Goal: Task Accomplishment & Management: Manage account settings

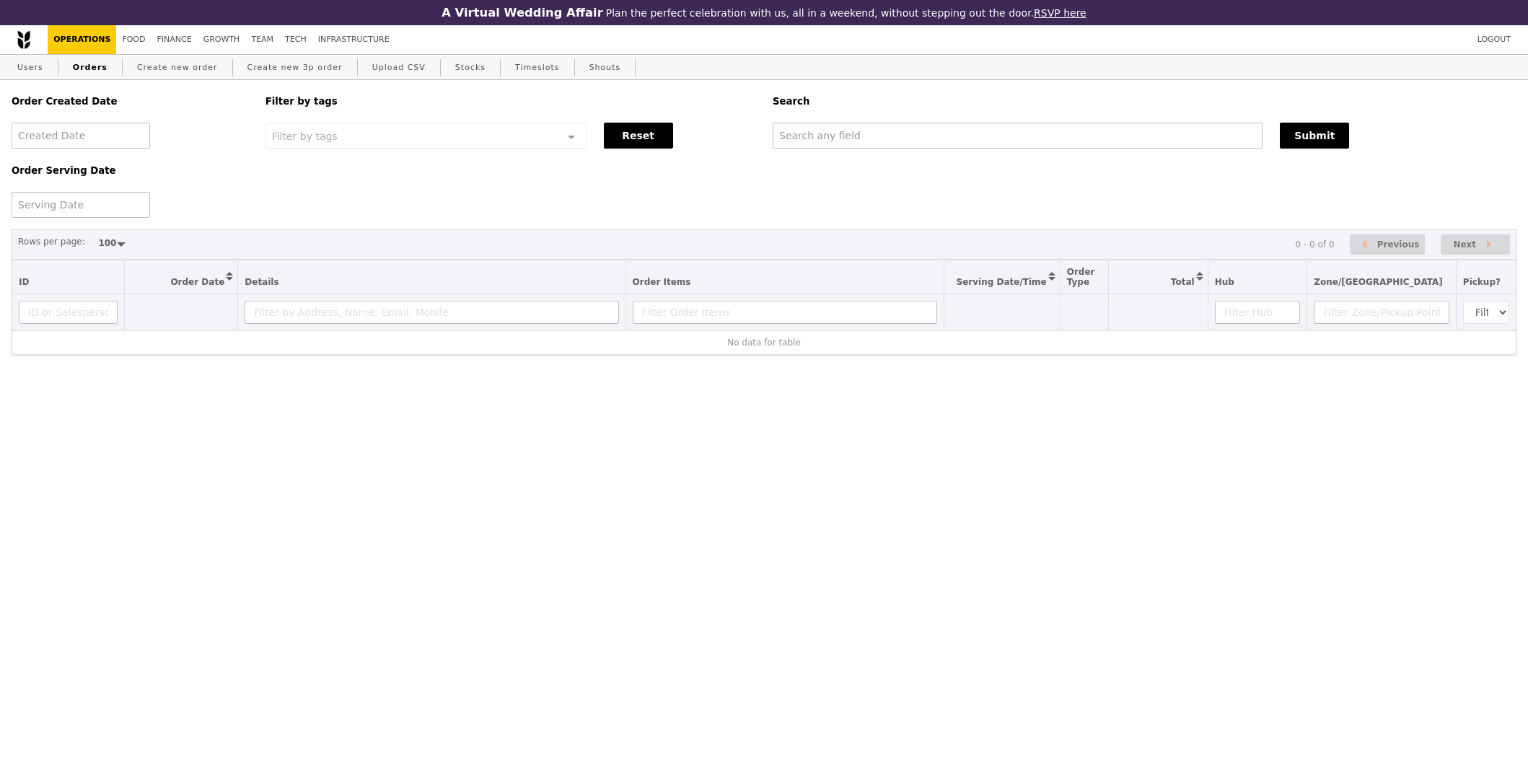
select select "100"
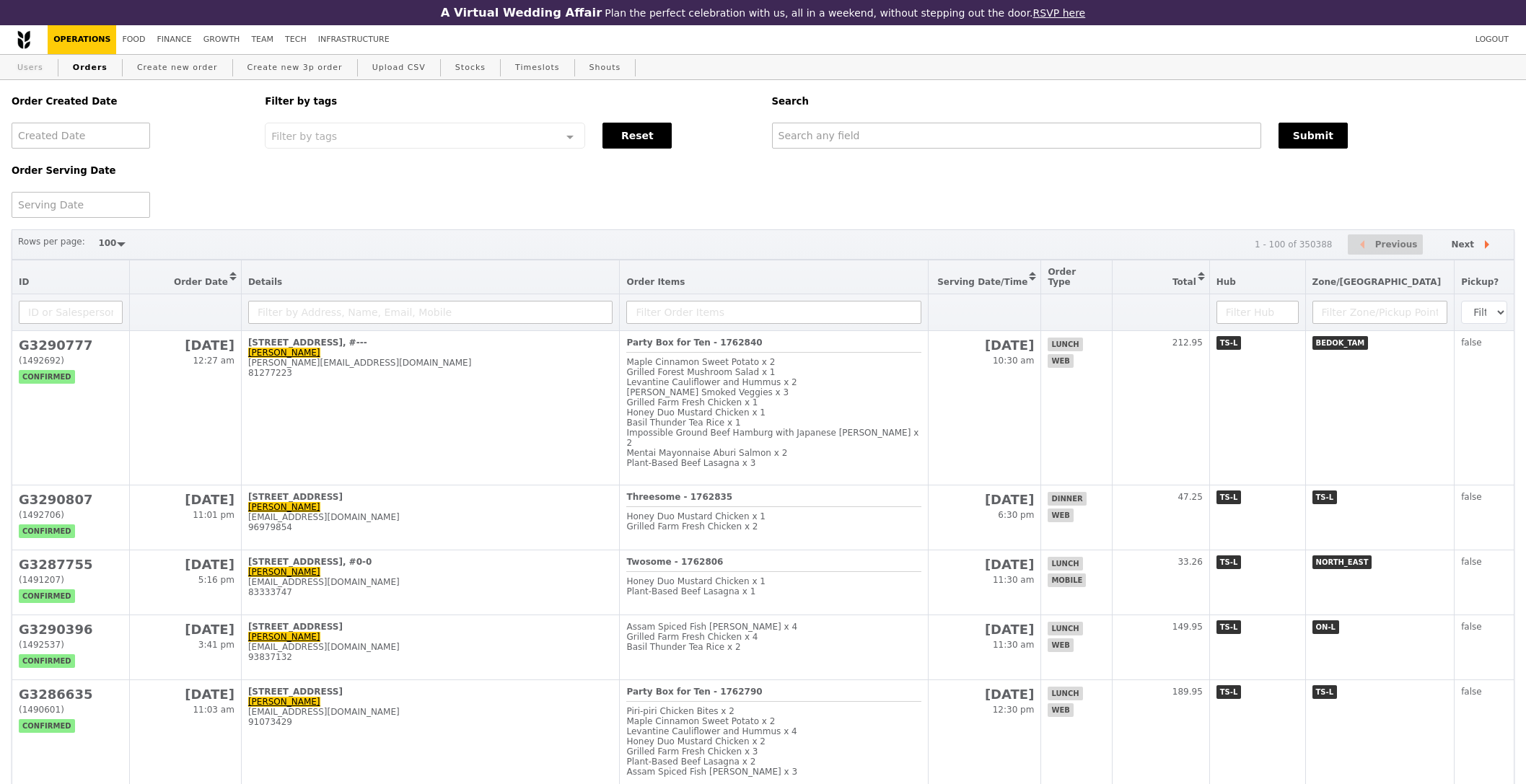
click at [33, 71] on link "Users" at bounding box center [30, 68] width 38 height 26
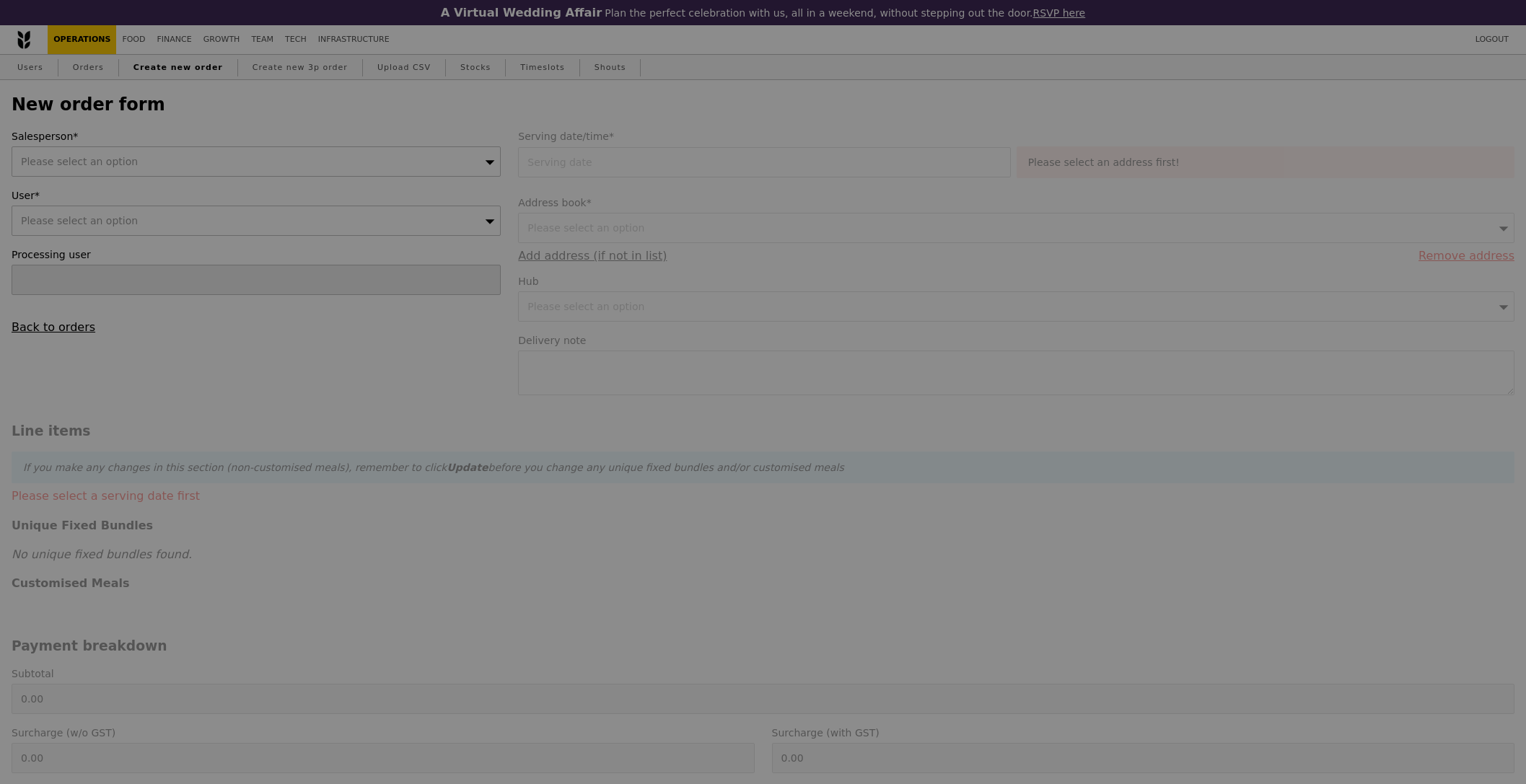
type input "Confirm"
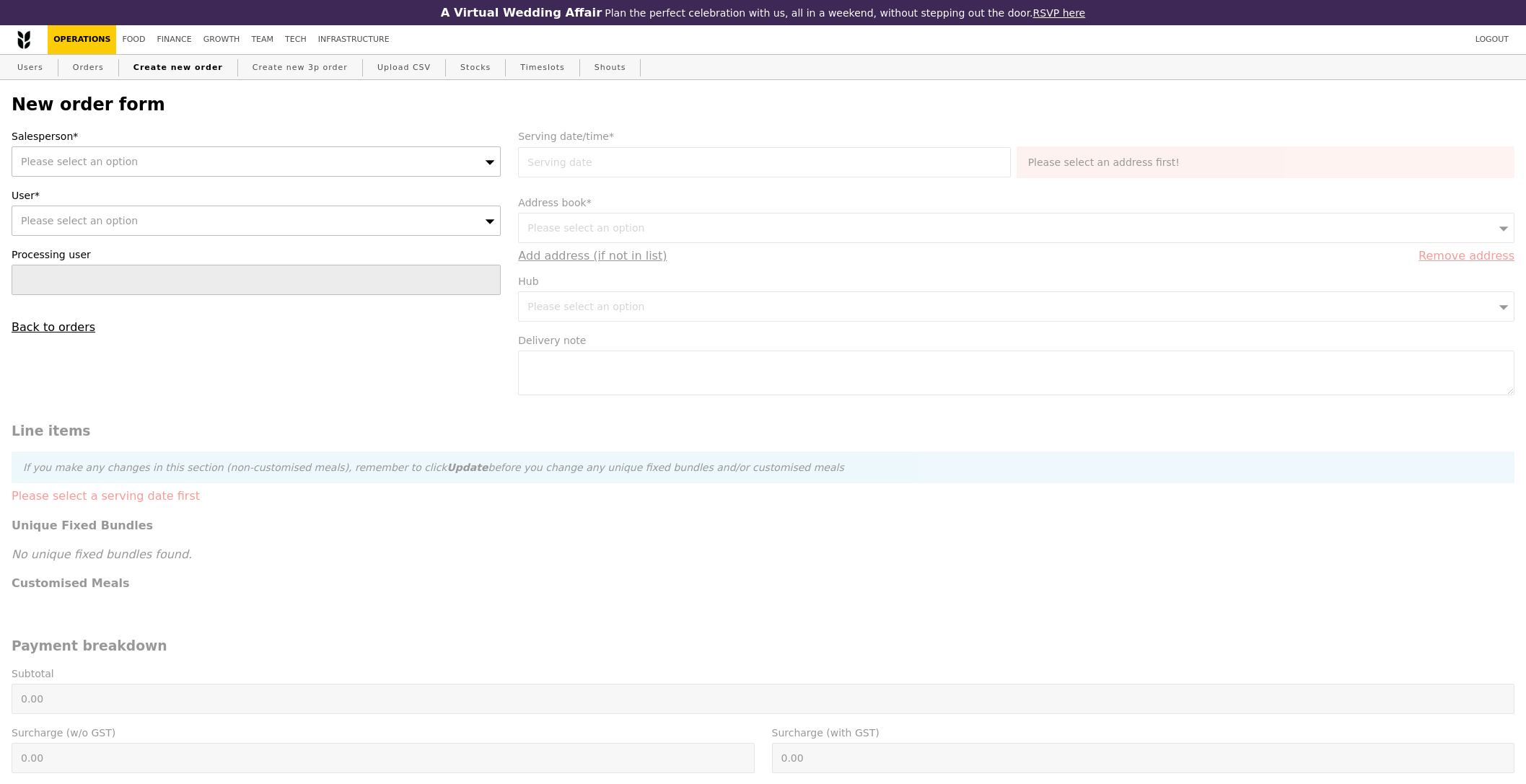
click at [183, 162] on div "Please select an option" at bounding box center [256, 161] width 489 height 30
type input "h"
type input "jyre"
click at [134, 218] on div "Please select an option" at bounding box center [256, 220] width 489 height 30
type input "[PERSON_NAME][EMAIL_ADDRESS][DOMAIN_NAME]"
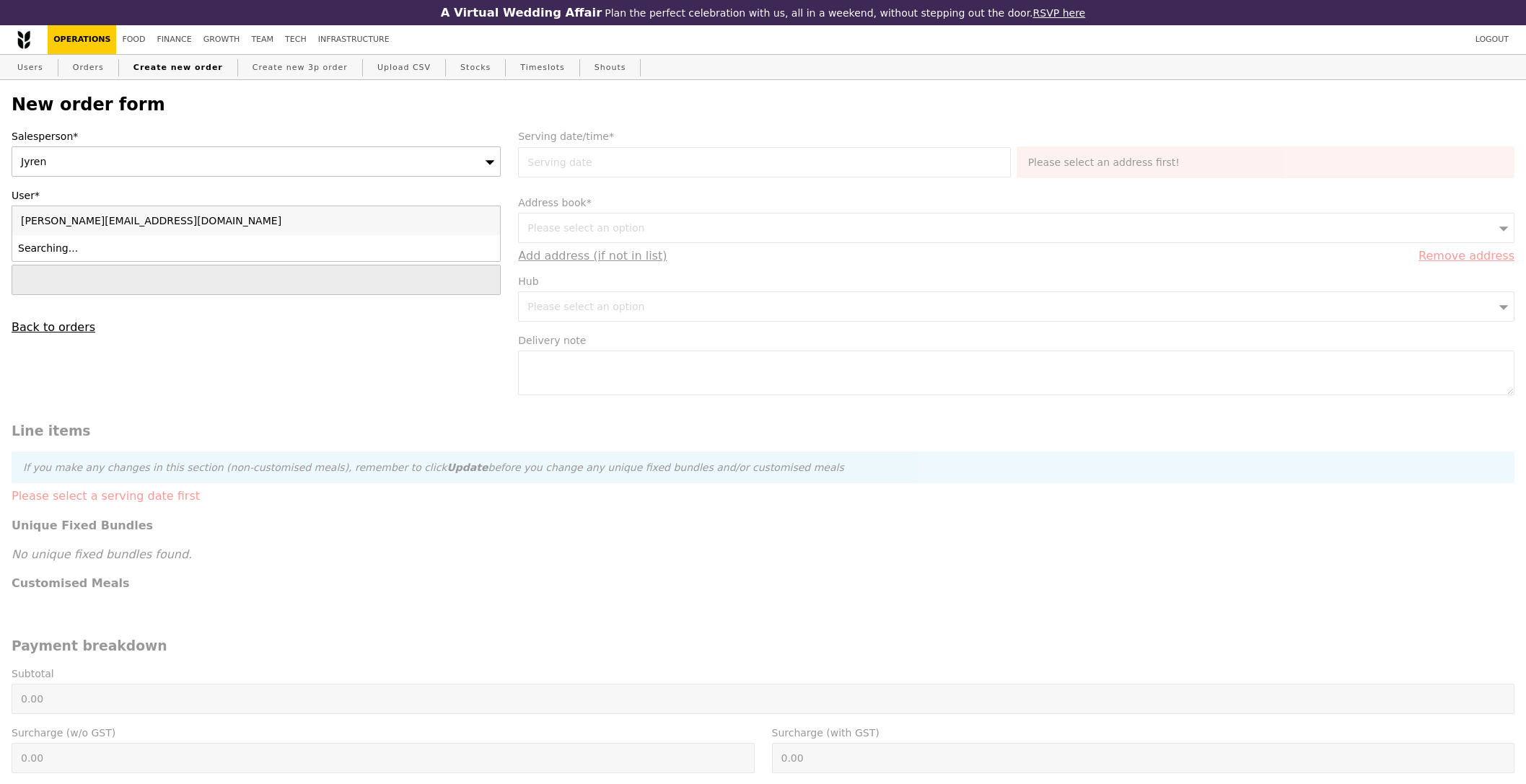
type input "Confirm"
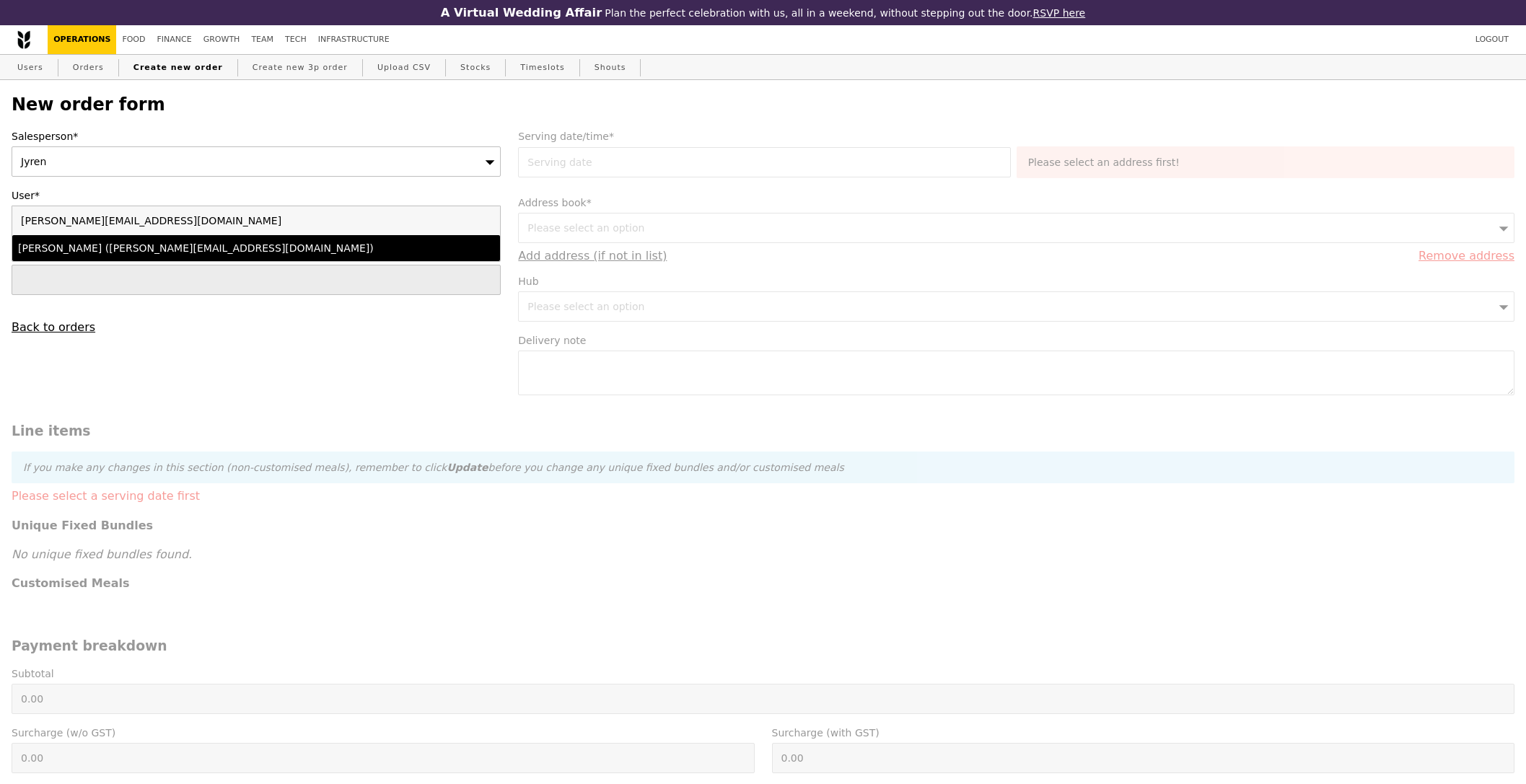
type input "[PERSON_NAME][EMAIL_ADDRESS][DOMAIN_NAME]"
click at [138, 248] on div "[PERSON_NAME] ([PERSON_NAME][EMAIL_ADDRESS][DOMAIN_NAME])" at bounding box center [196, 247] width 357 height 14
type input "Loading..."
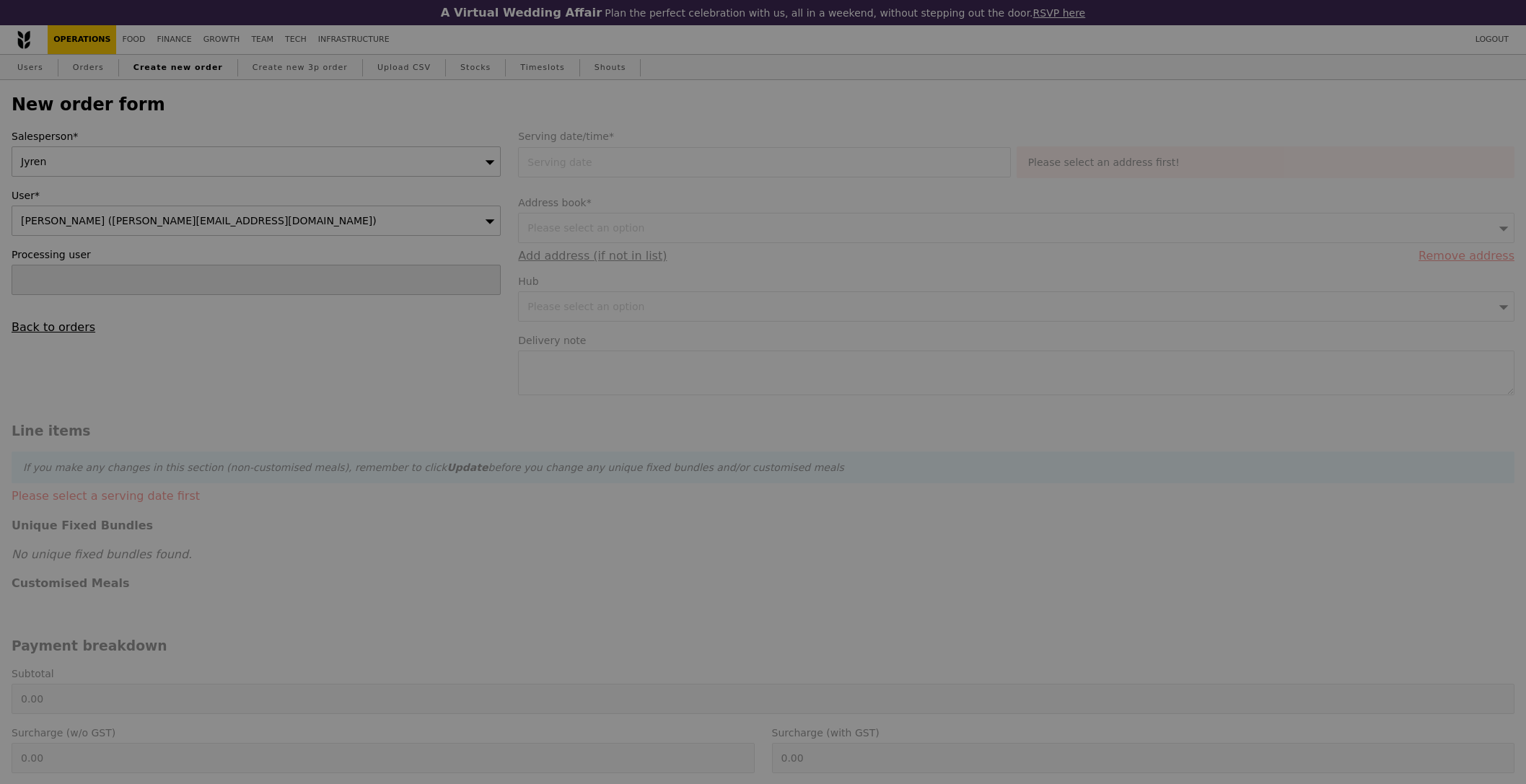
type input "1.79"
type input "1.95"
type input "11.83"
type input "12.90"
type input "14.85"
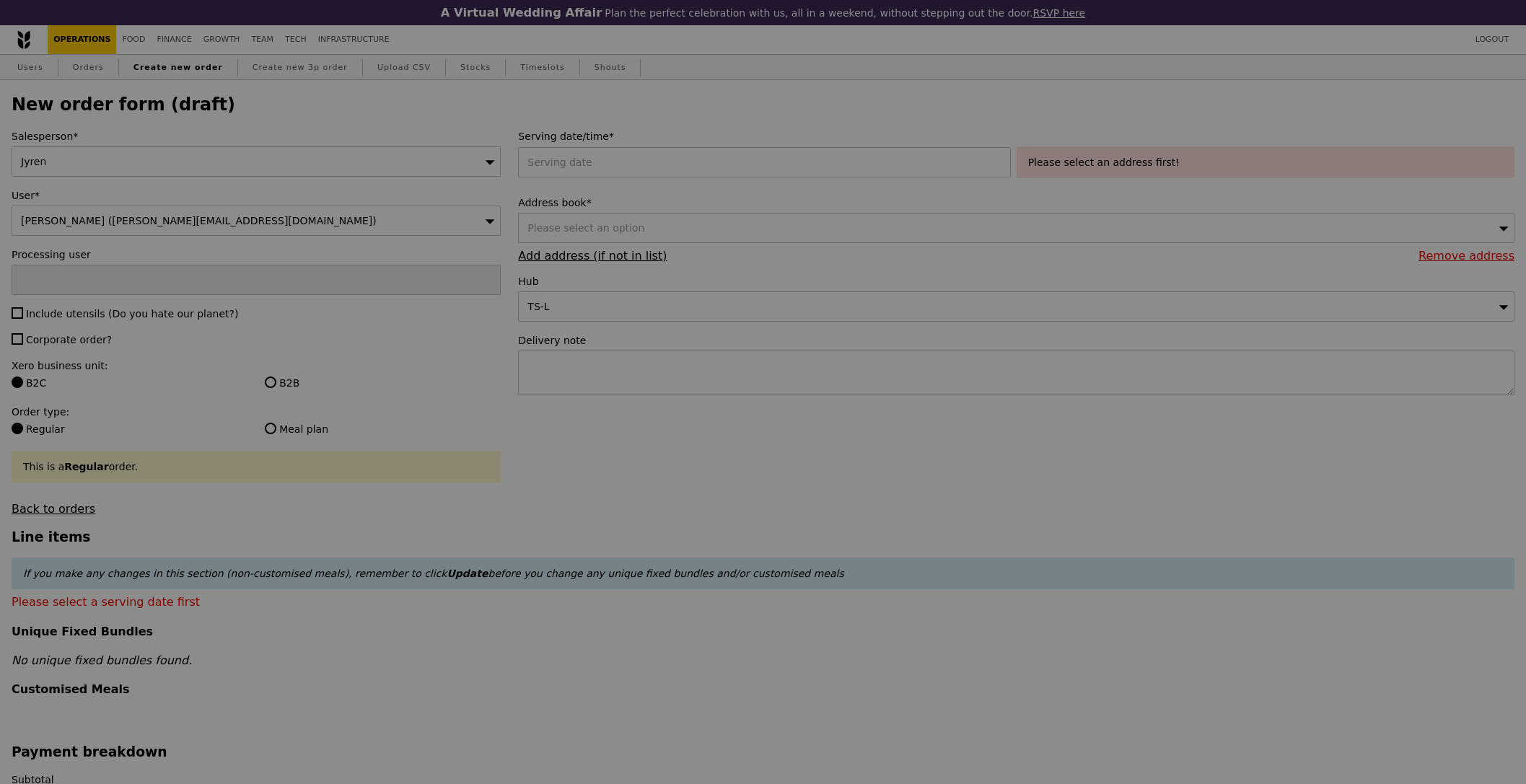
type input "Confirm"
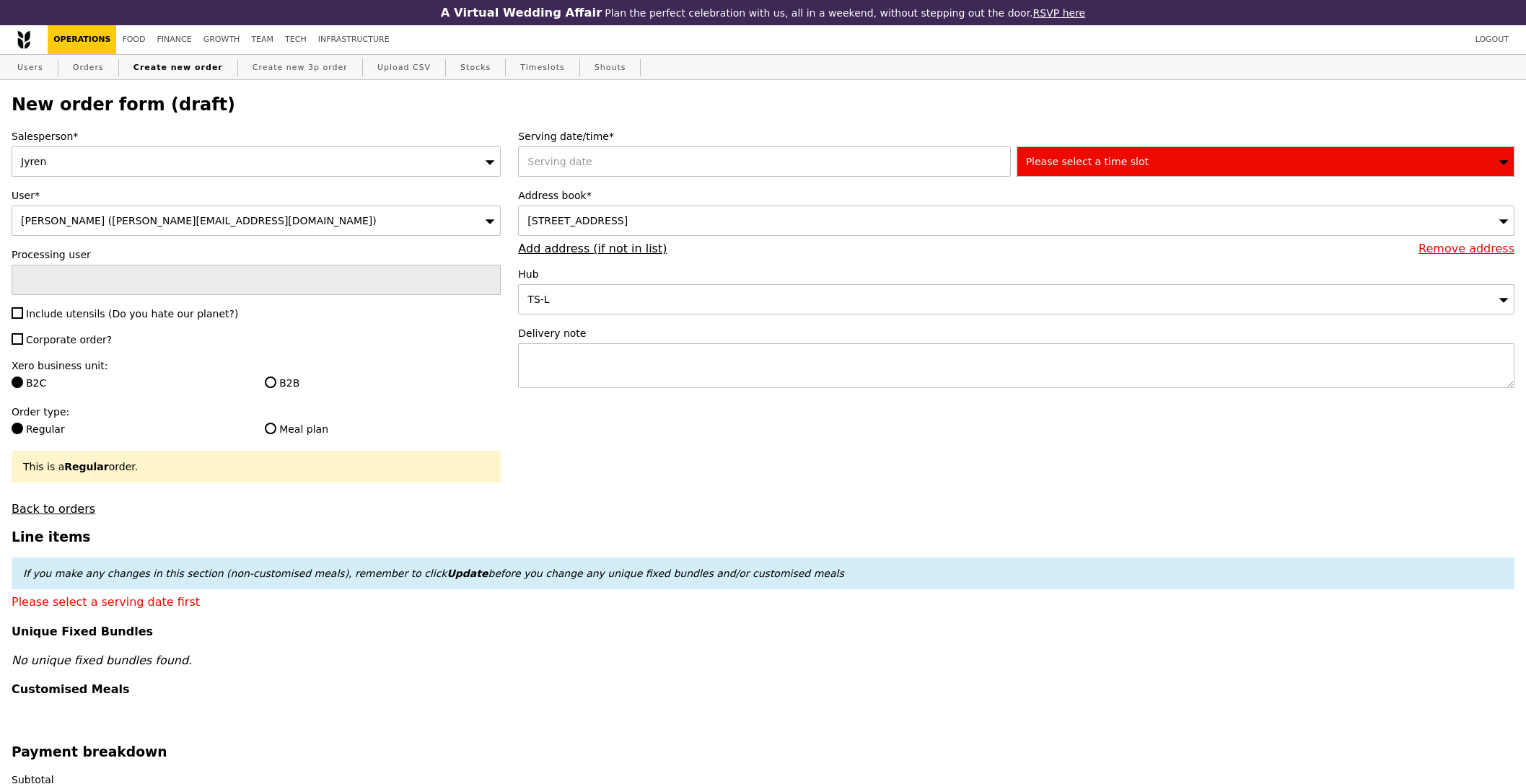
click at [76, 317] on span "Include utensils (Do you hate our planet?)" at bounding box center [132, 314] width 212 height 12
click at [23, 317] on input "Include utensils (Do you hate our planet?)" at bounding box center [18, 313] width 12 height 12
checkbox input "true"
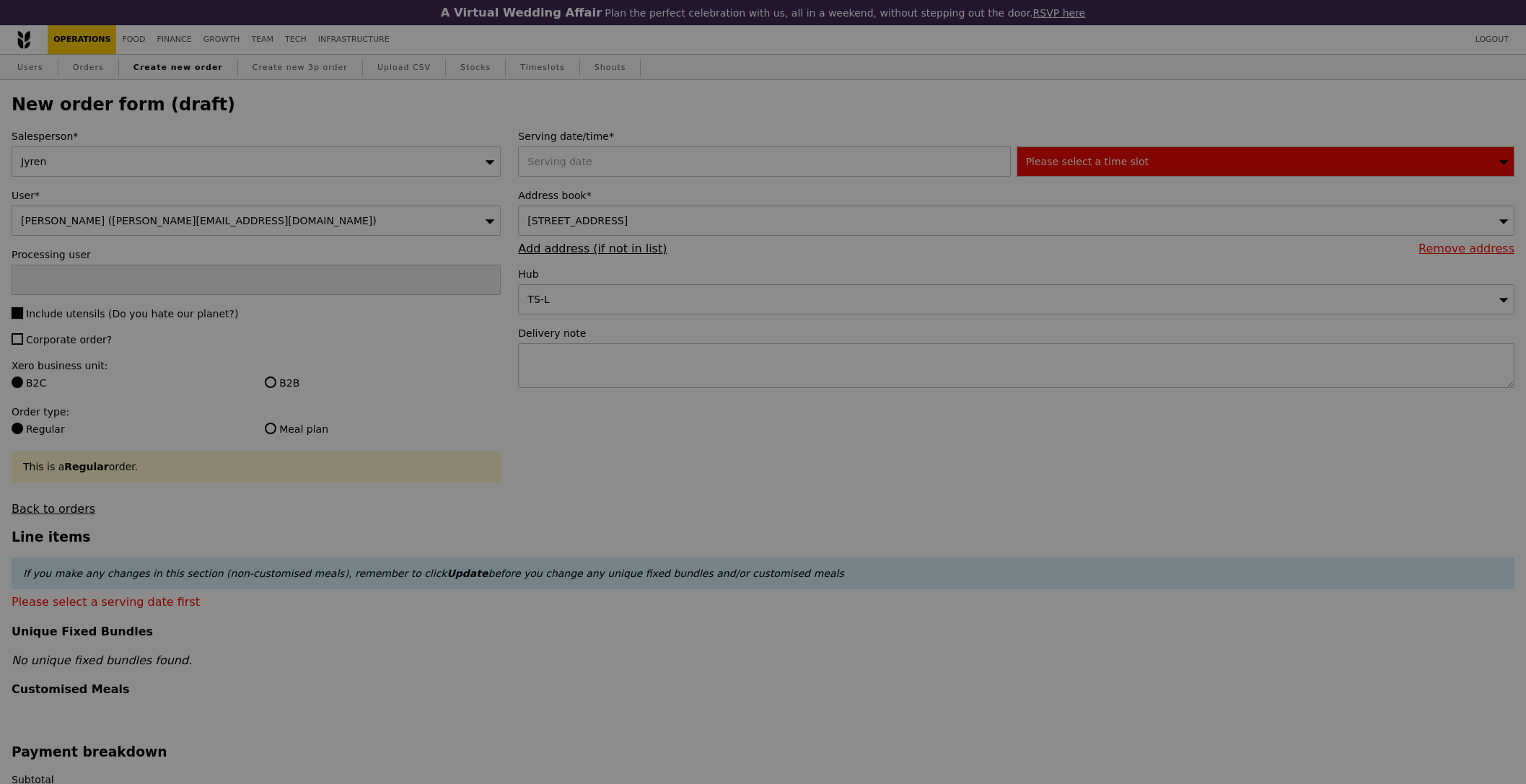
type input "Confirm"
click at [68, 335] on span "Corporate order?" at bounding box center [69, 340] width 86 height 12
click at [23, 335] on input "Corporate order?" at bounding box center [18, 339] width 12 height 12
checkbox input "true"
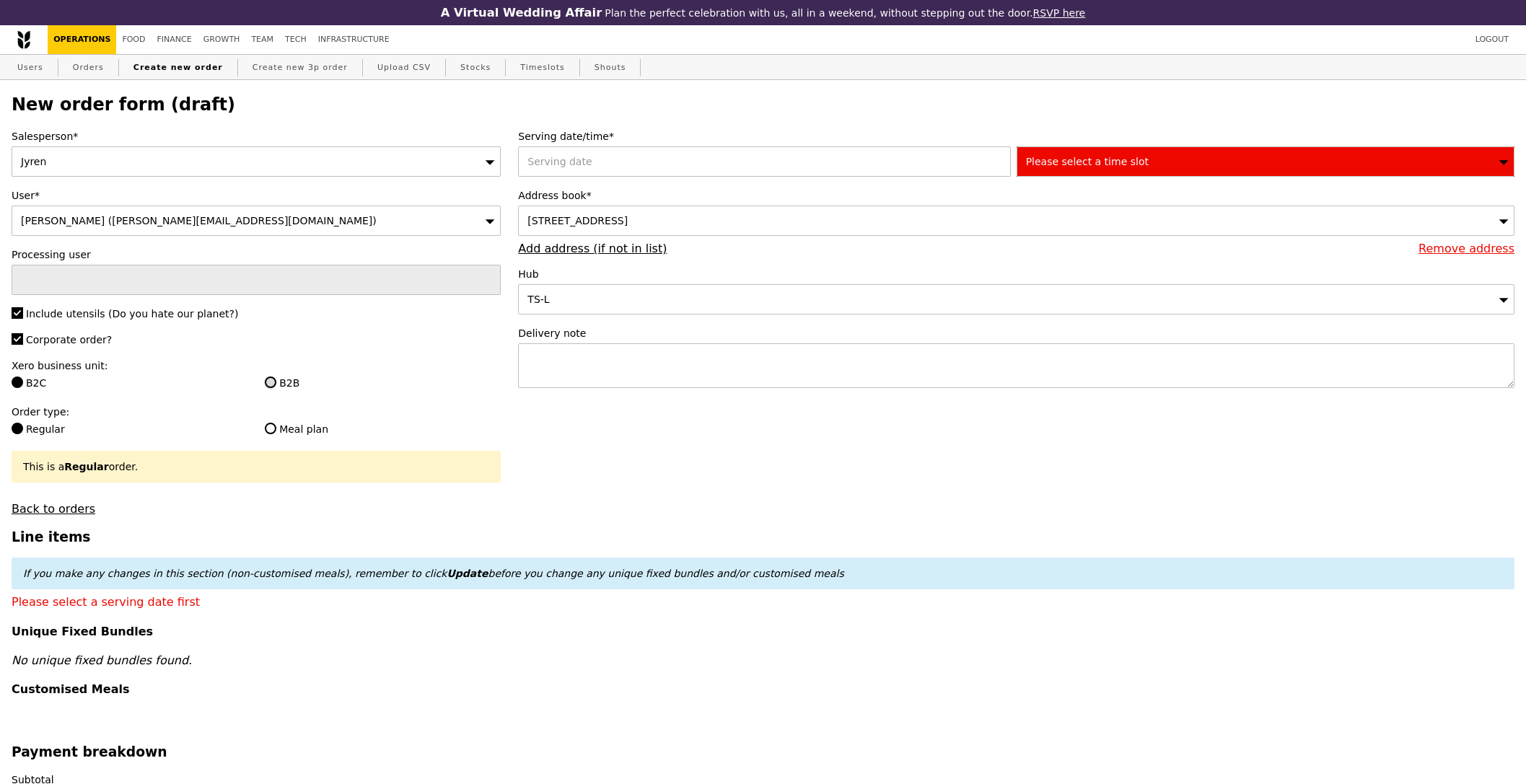
click at [275, 383] on input "B2B" at bounding box center [271, 382] width 12 height 12
radio input "true"
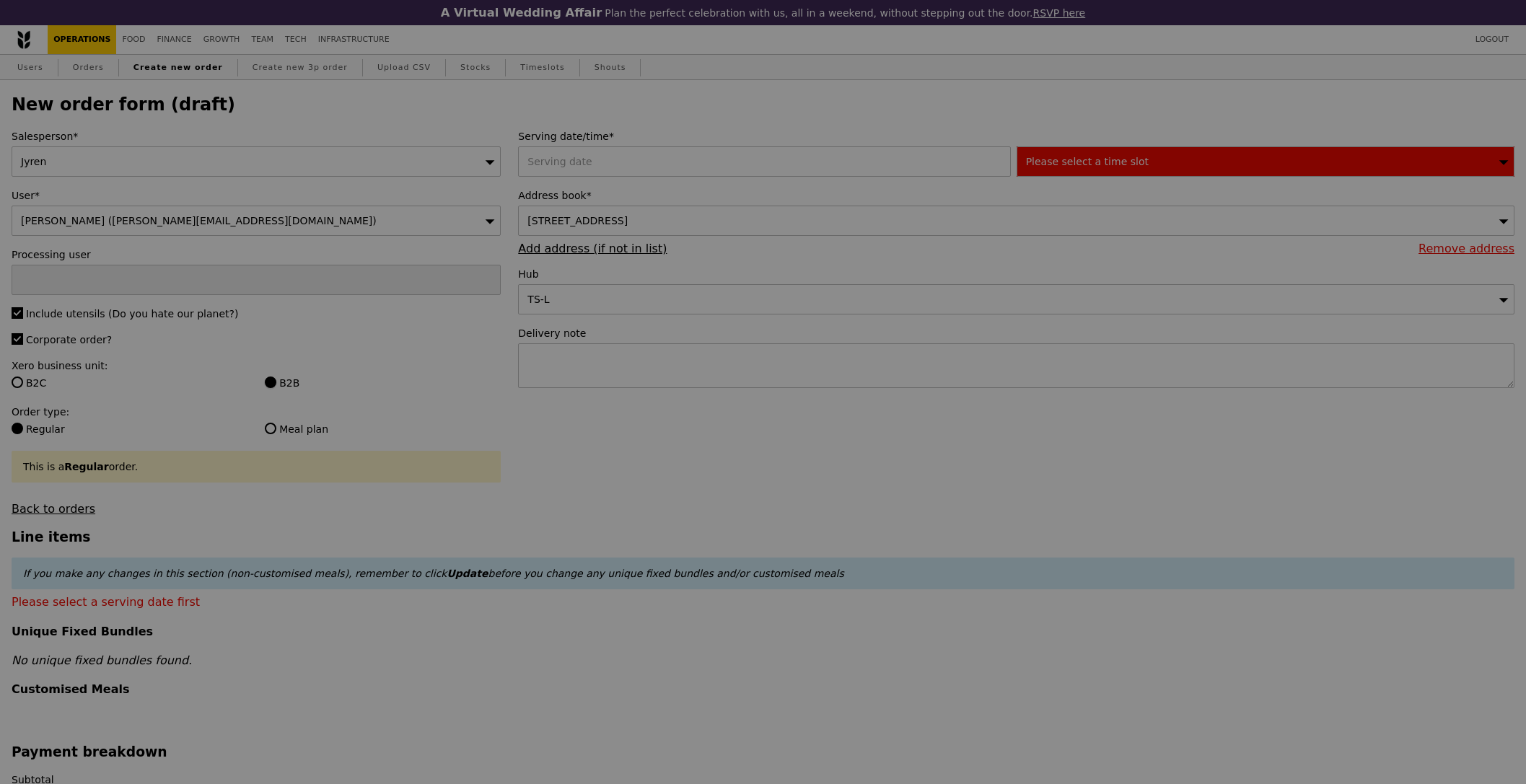
type input "Confirm"
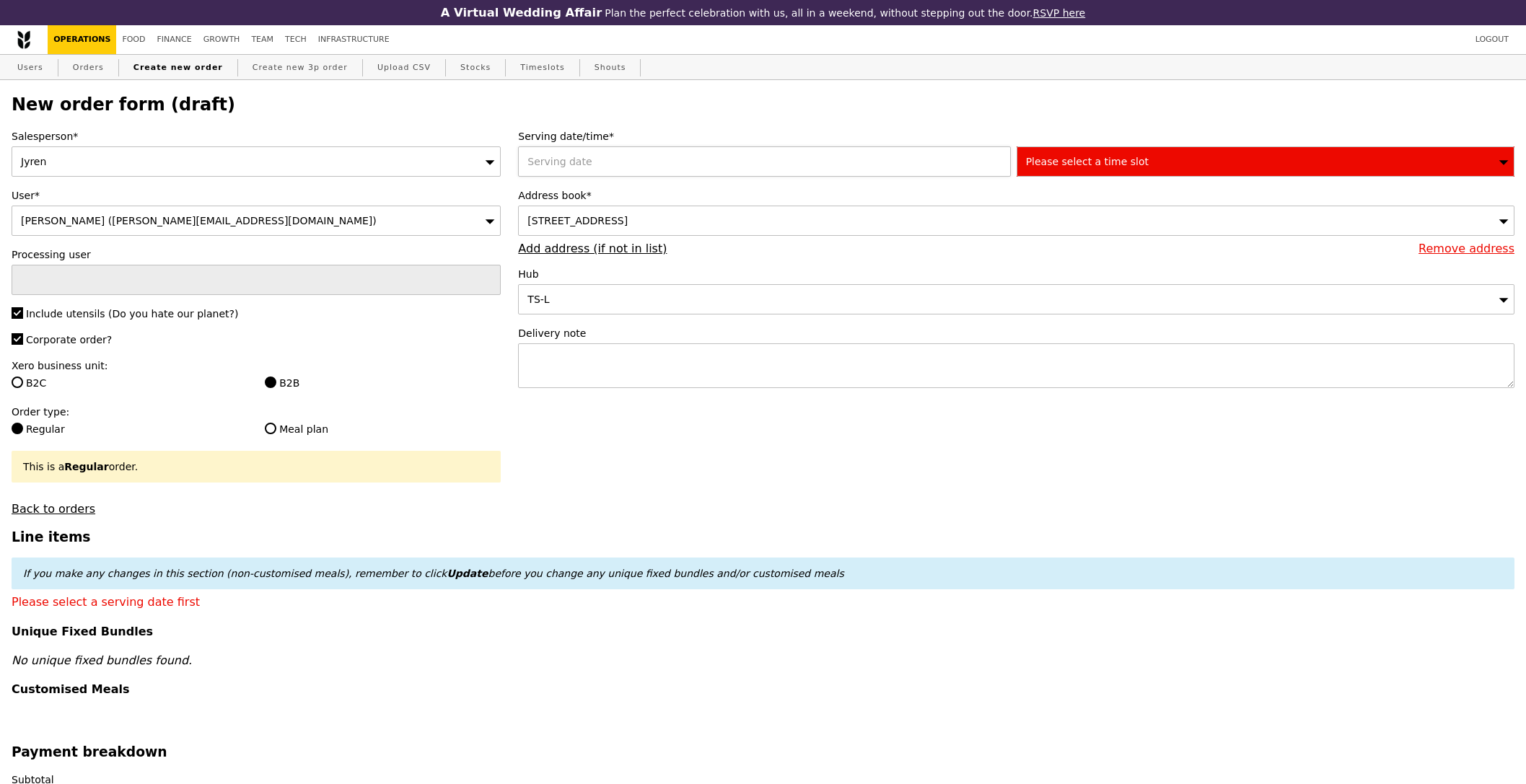
click at [725, 169] on div at bounding box center [767, 161] width 498 height 30
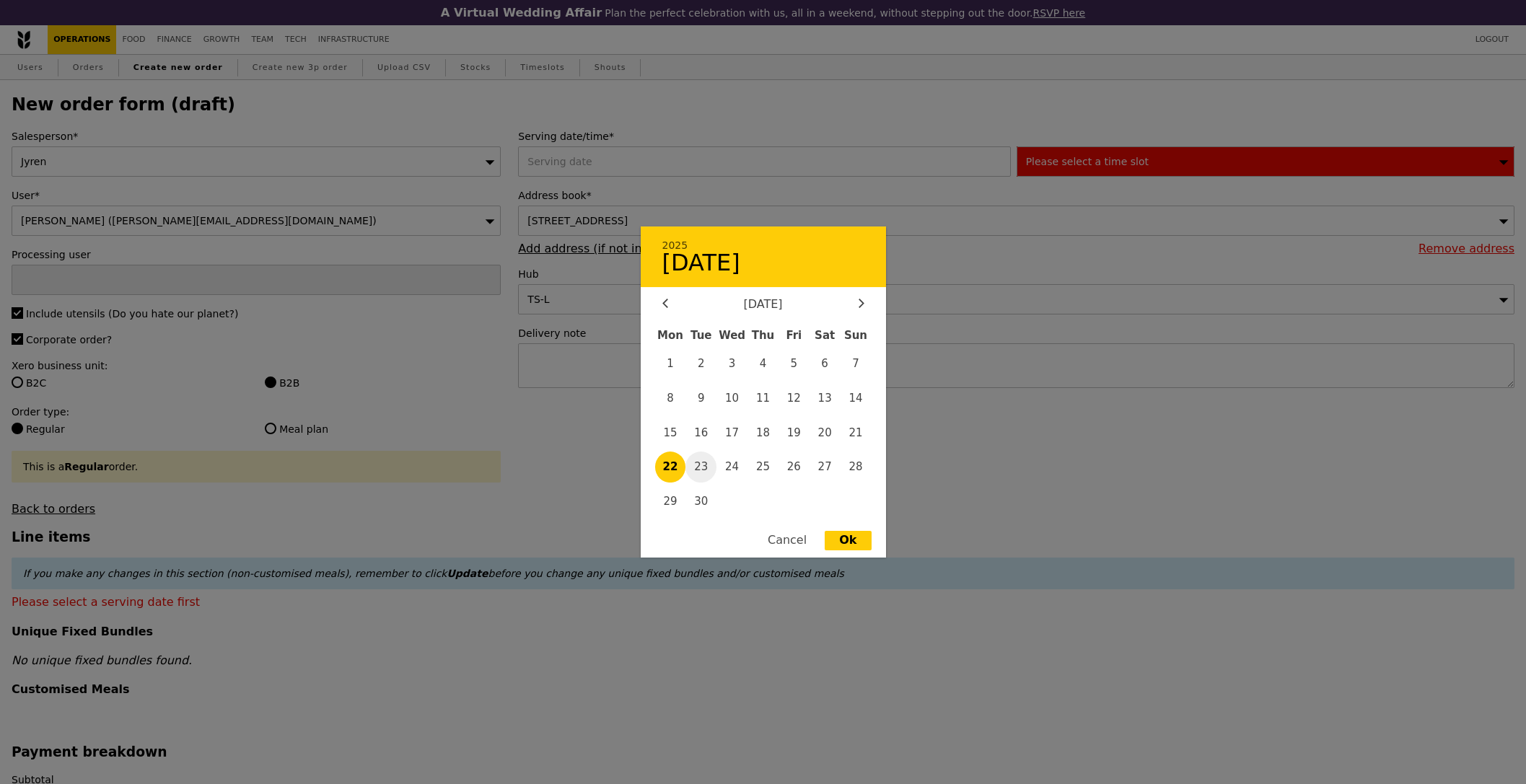
click at [697, 463] on span "23" at bounding box center [701, 467] width 31 height 31
type input "[DATE]"
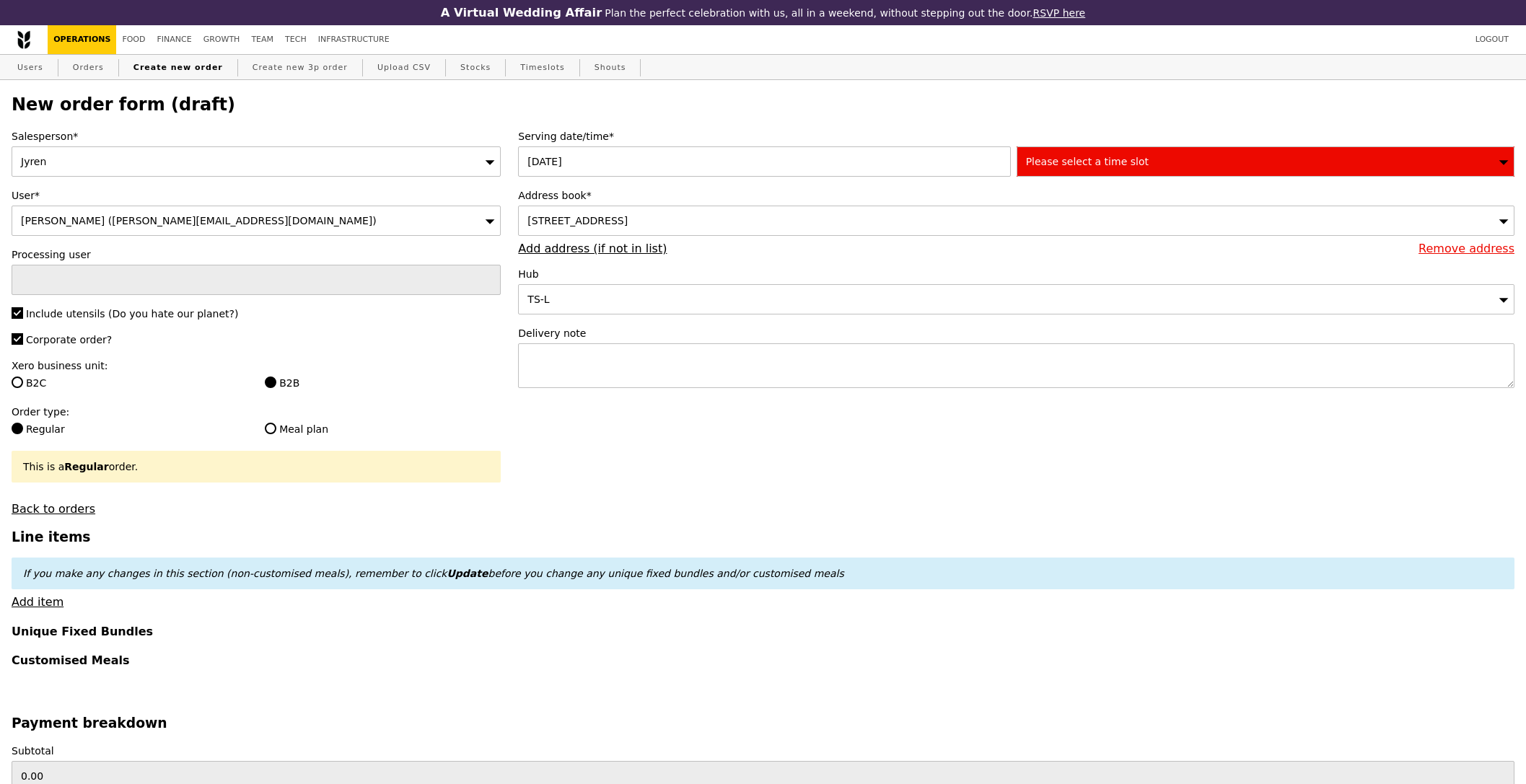
type input "Confirm"
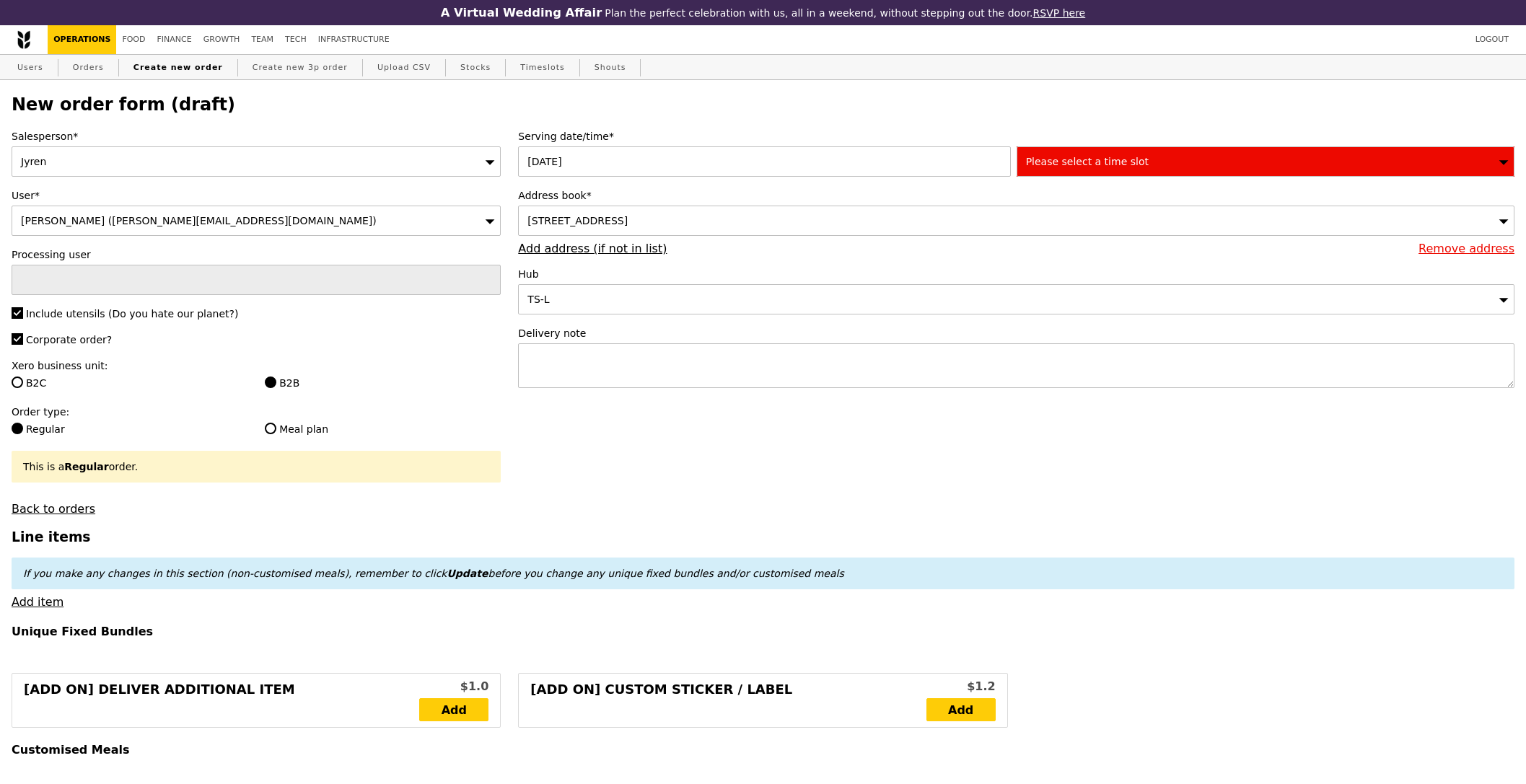
click at [1093, 160] on span "Please select a time slot" at bounding box center [1086, 162] width 123 height 12
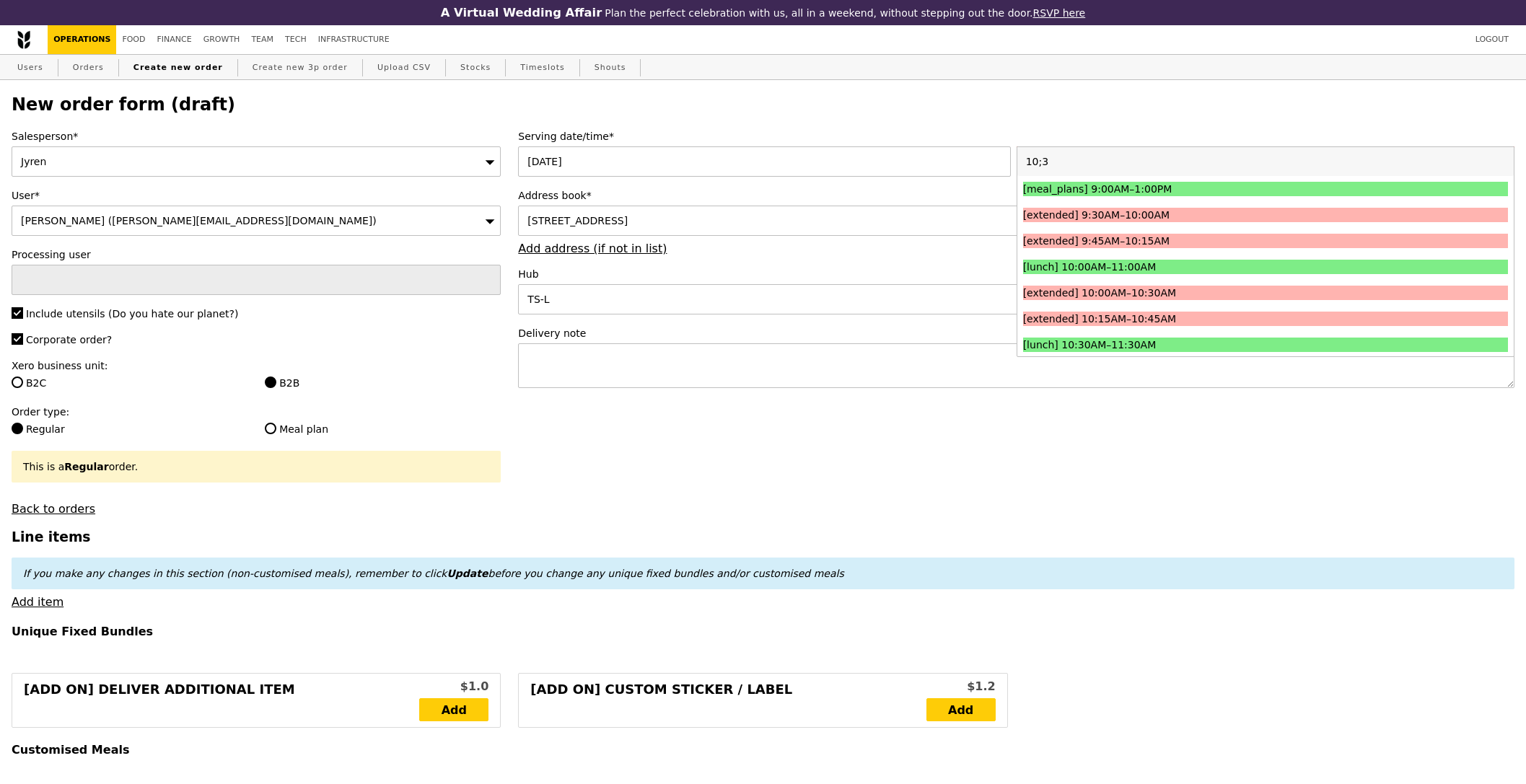
type input "10;30"
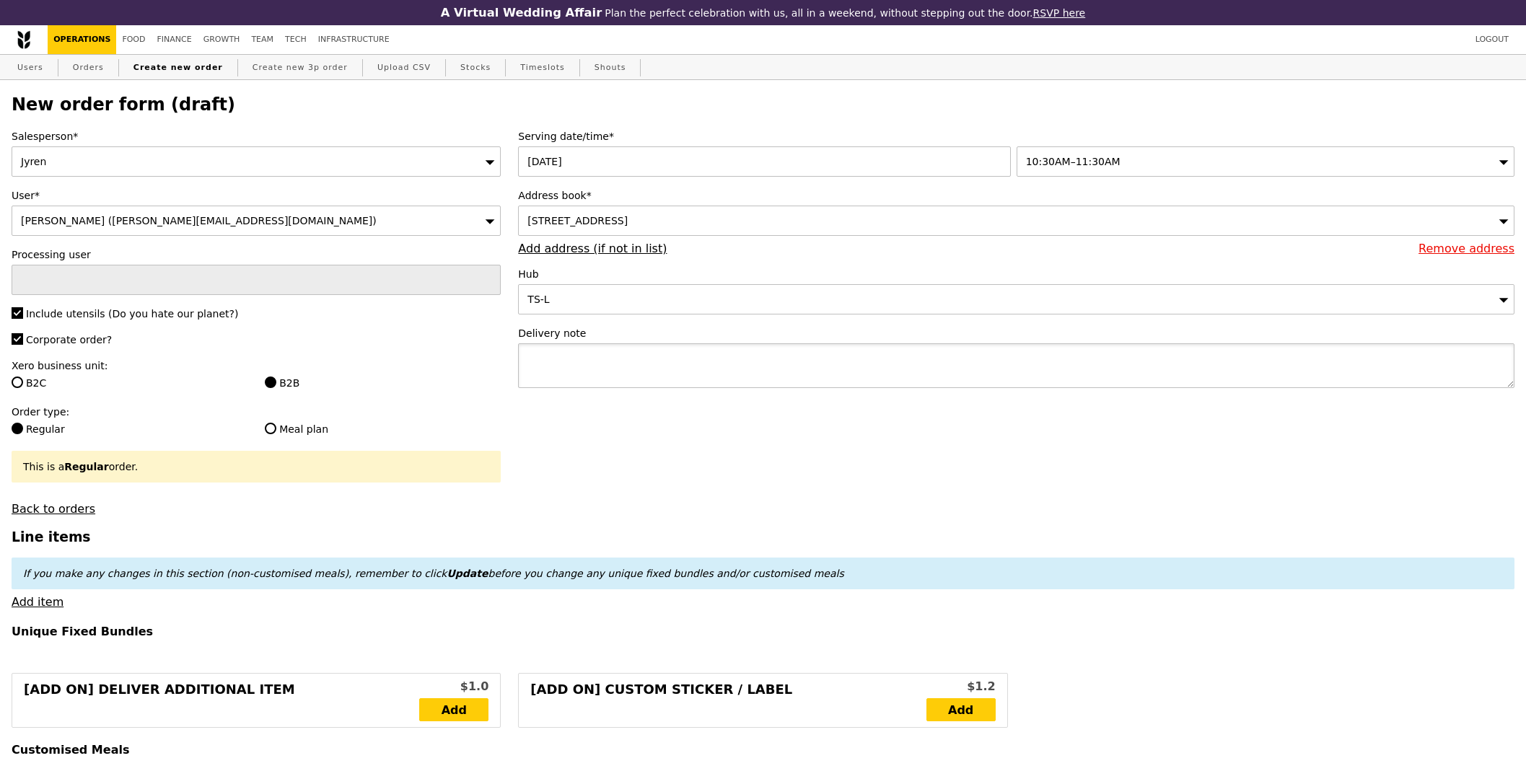
click at [672, 376] on textarea at bounding box center [1017, 365] width 997 height 45
click at [722, 233] on div "[STREET_ADDRESS]" at bounding box center [1017, 220] width 997 height 30
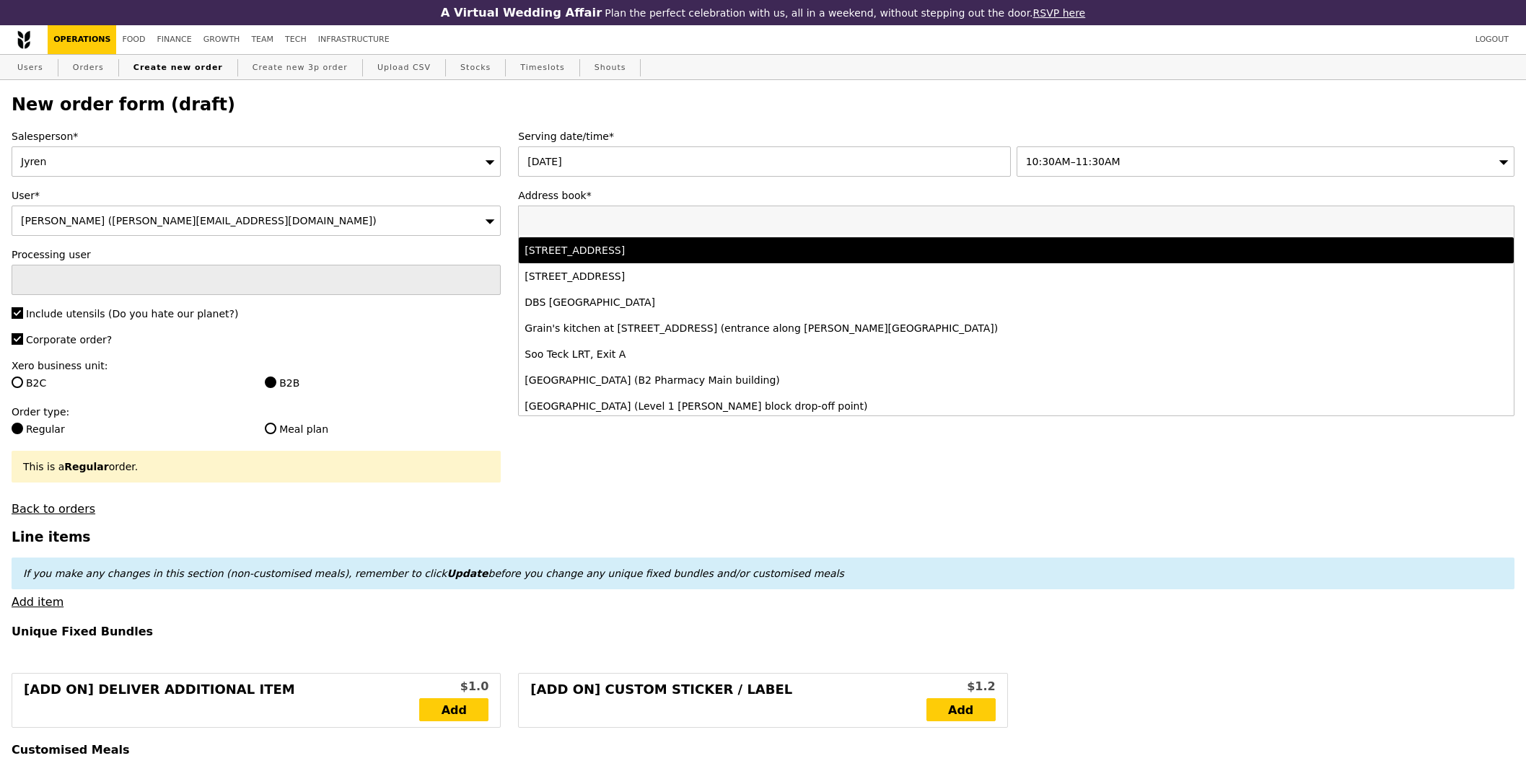
scroll to position [105, 0]
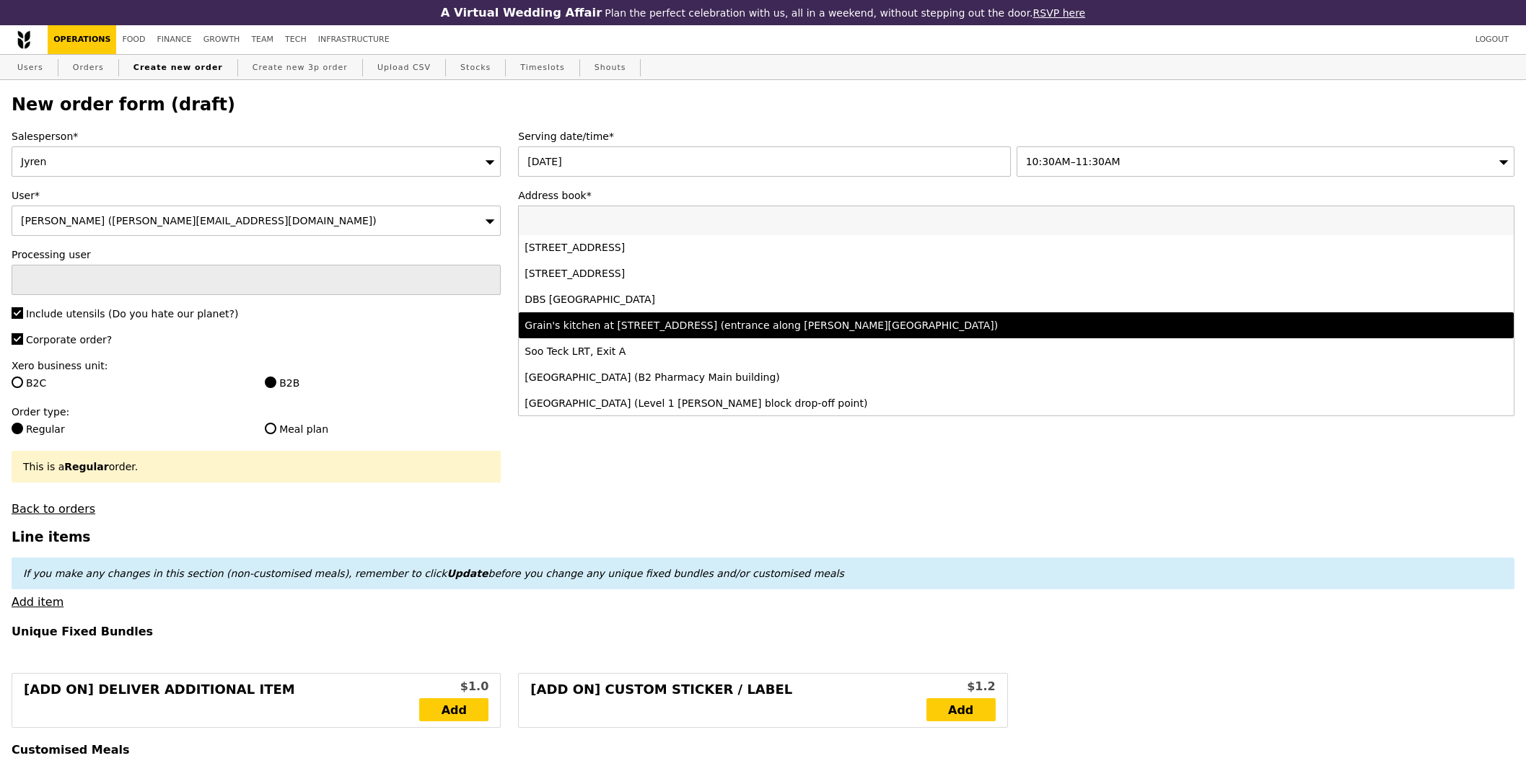
click at [681, 336] on li "Grain's kitchen at [STREET_ADDRESS] (entrance along [PERSON_NAME][GEOGRAPHIC_DA…" at bounding box center [1016, 325] width 995 height 26
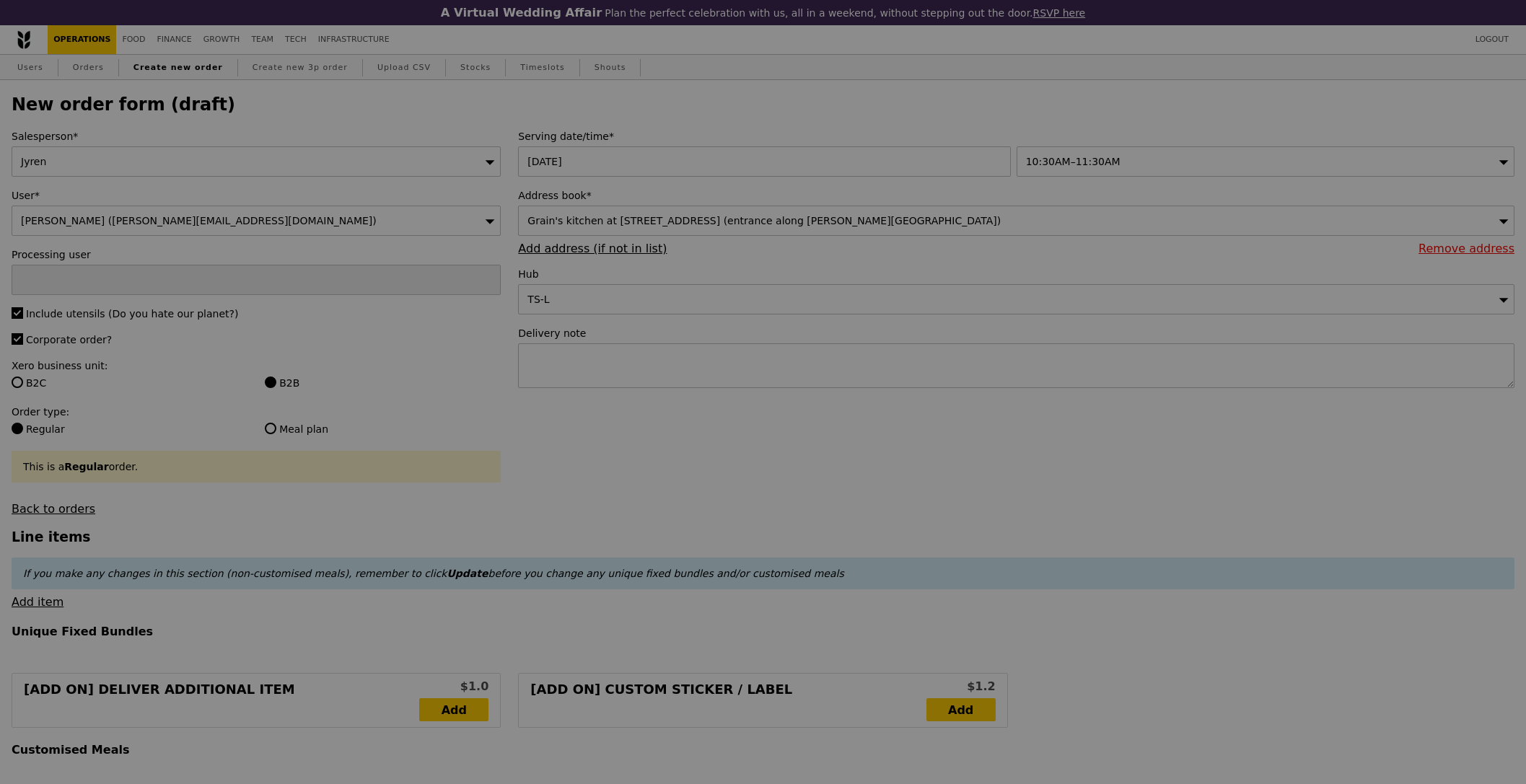
type input "Confirm"
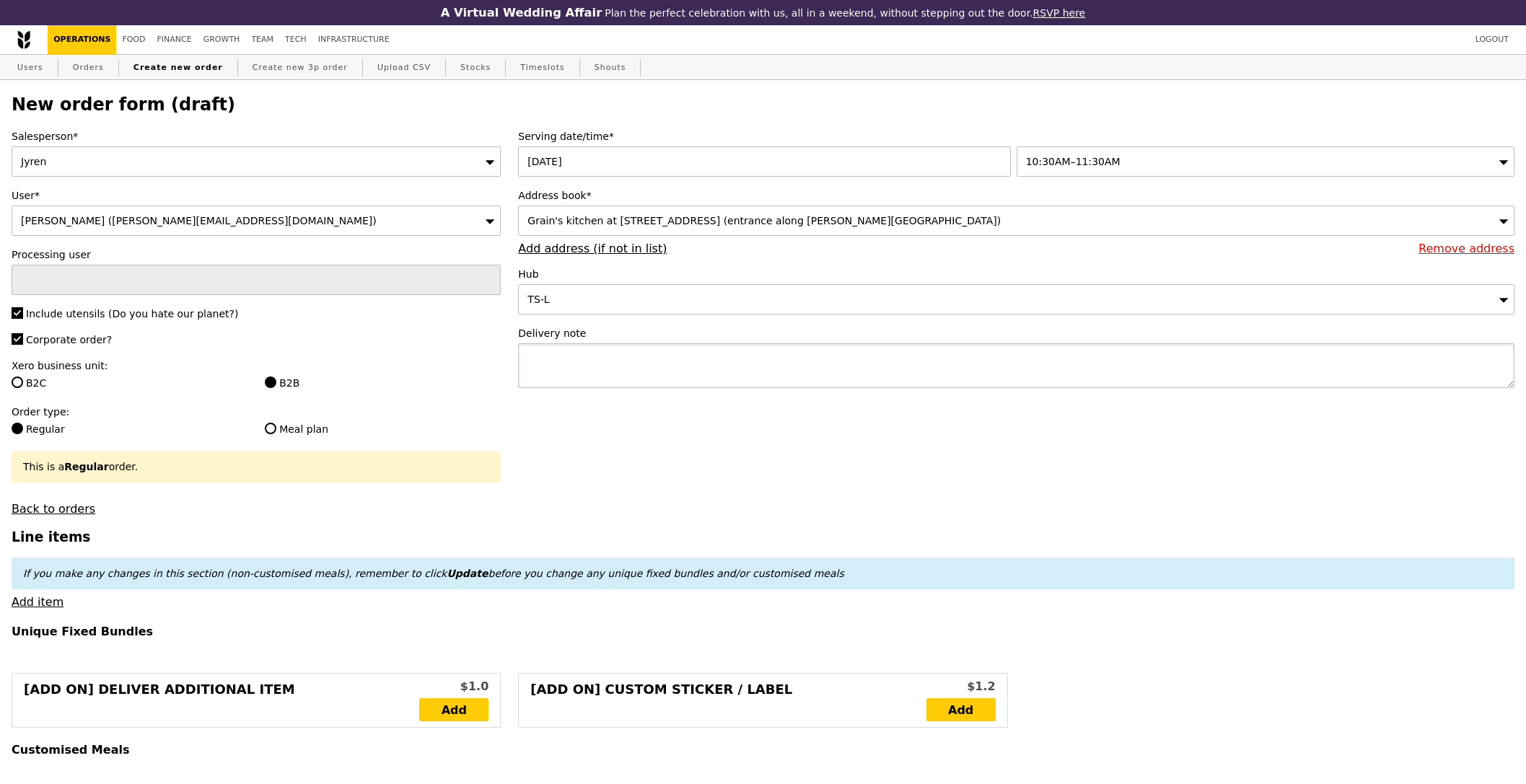
click at [669, 376] on textarea at bounding box center [1017, 365] width 997 height 45
type textarea "Please deliver with"
type input "Confirm"
paste textarea "Q0698"
type textarea "Please deliver with Q0698, thank you!"
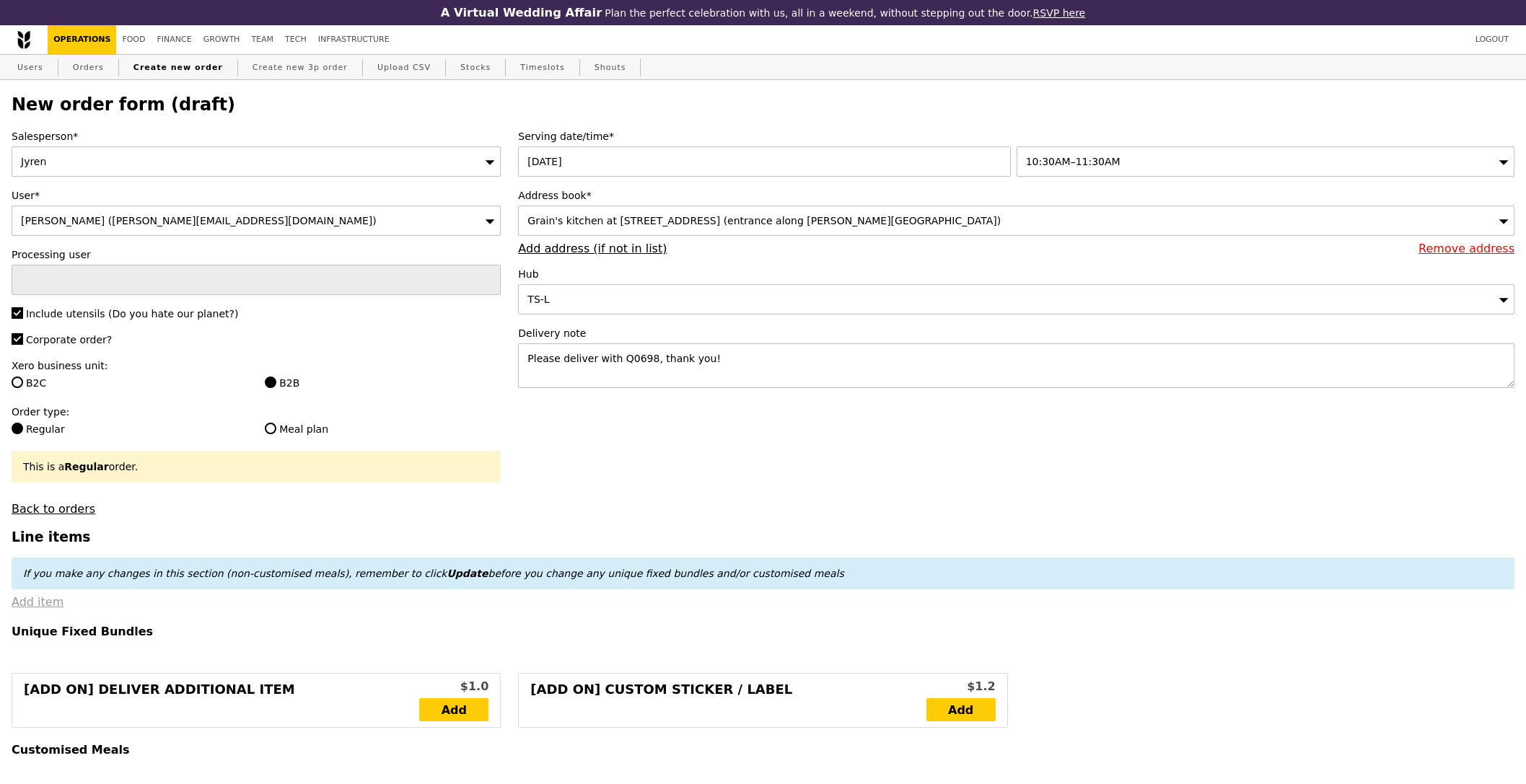
click at [50, 605] on link "Add item" at bounding box center [38, 601] width 52 height 13
type input "Confirm"
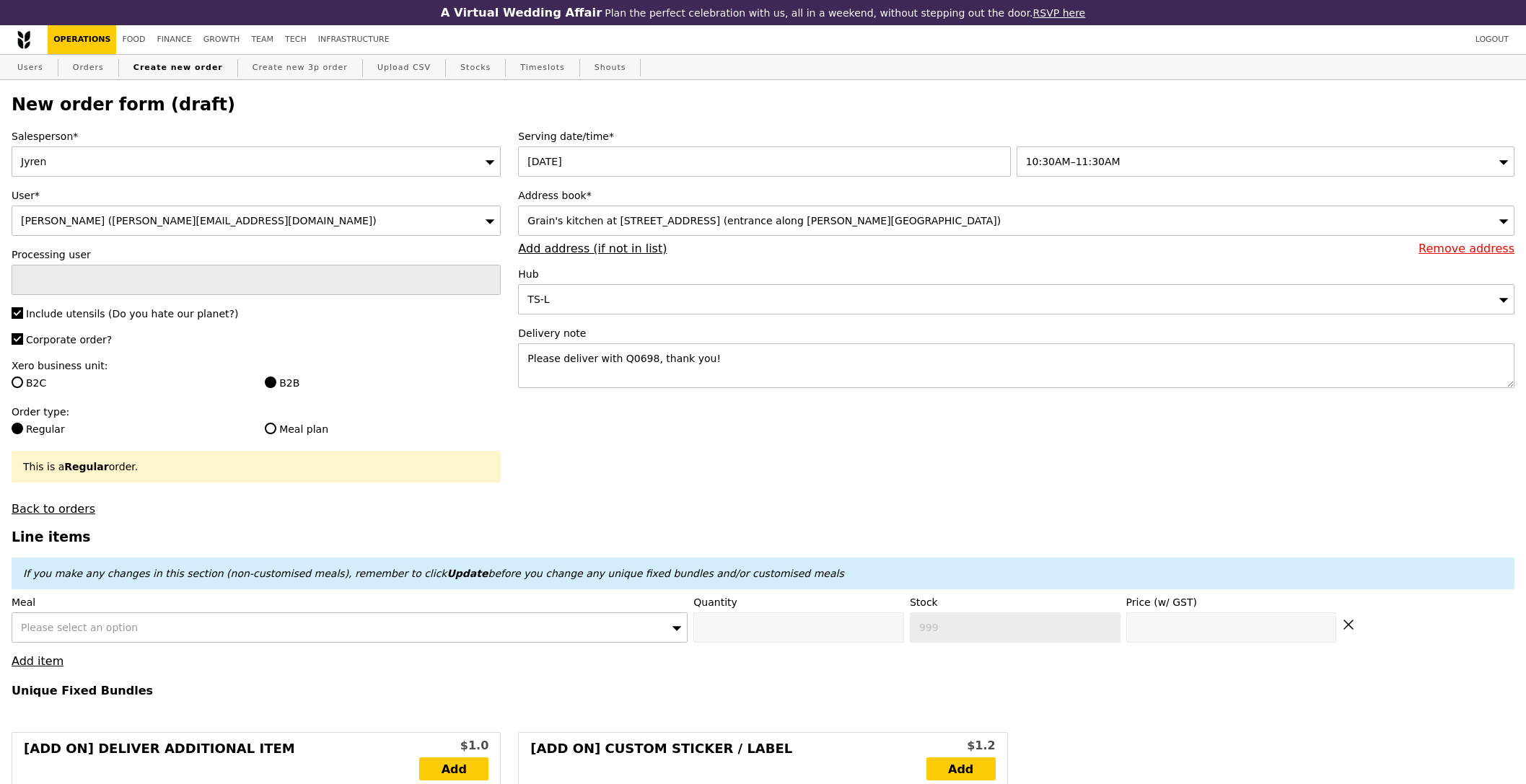
click at [107, 632] on span "Please select an option" at bounding box center [79, 627] width 117 height 12
type input "ment"
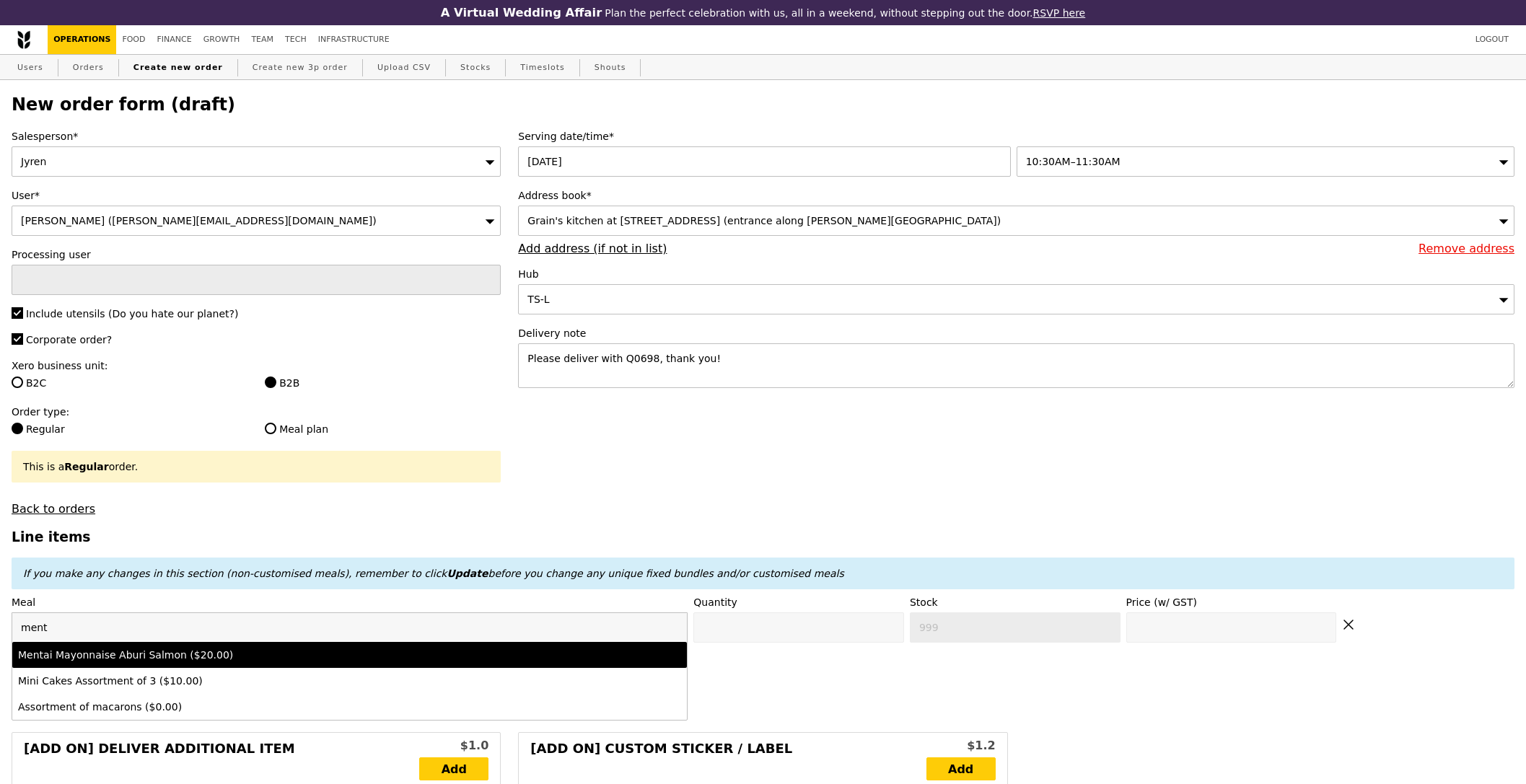
type input "Confirm anyway"
type input "0"
type input "498"
type input "20.0"
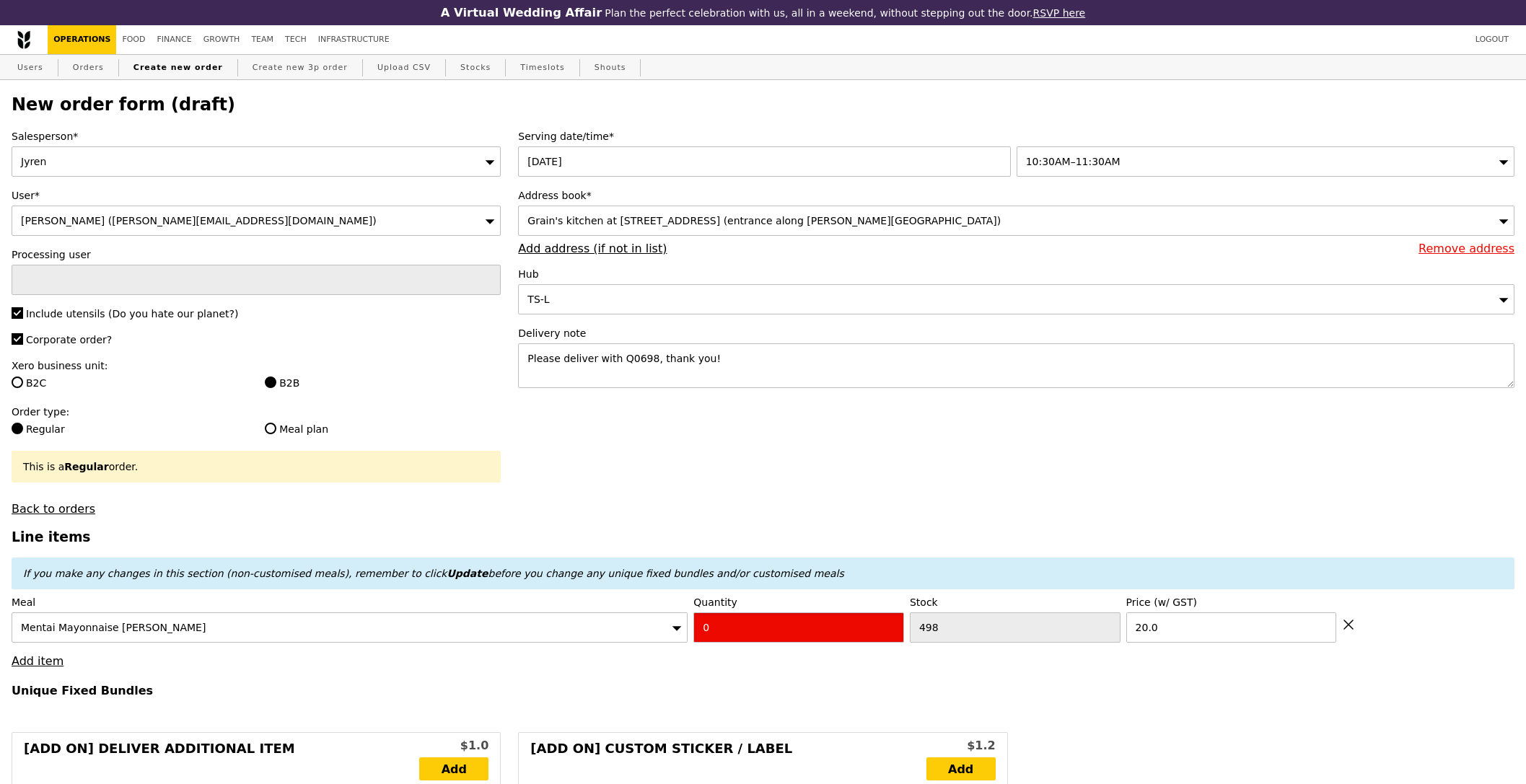
click at [737, 635] on input "0" at bounding box center [799, 627] width 211 height 30
type input "Confirm"
type input "1"
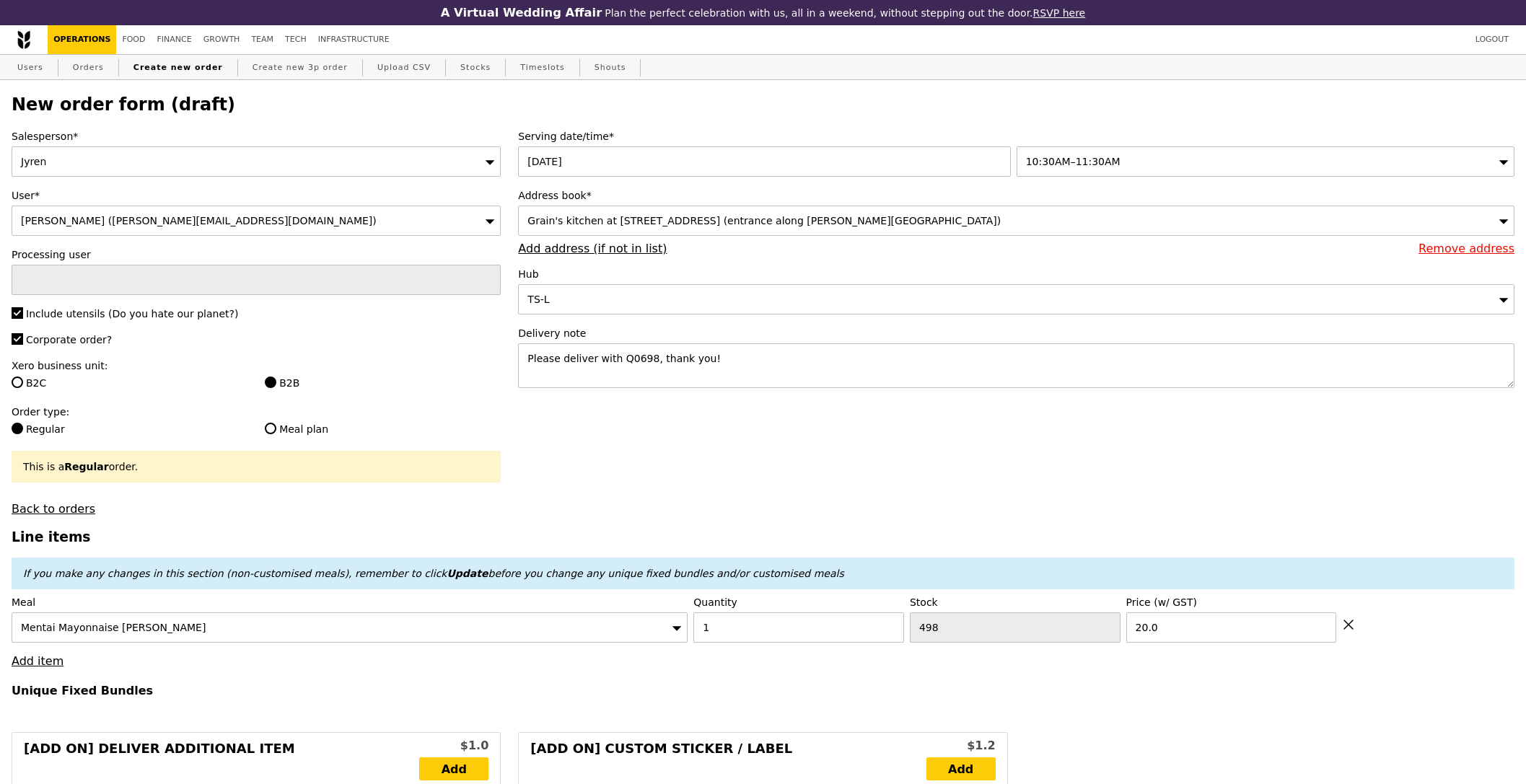
type input "Loading..."
type input "20.00"
type input "0.00"
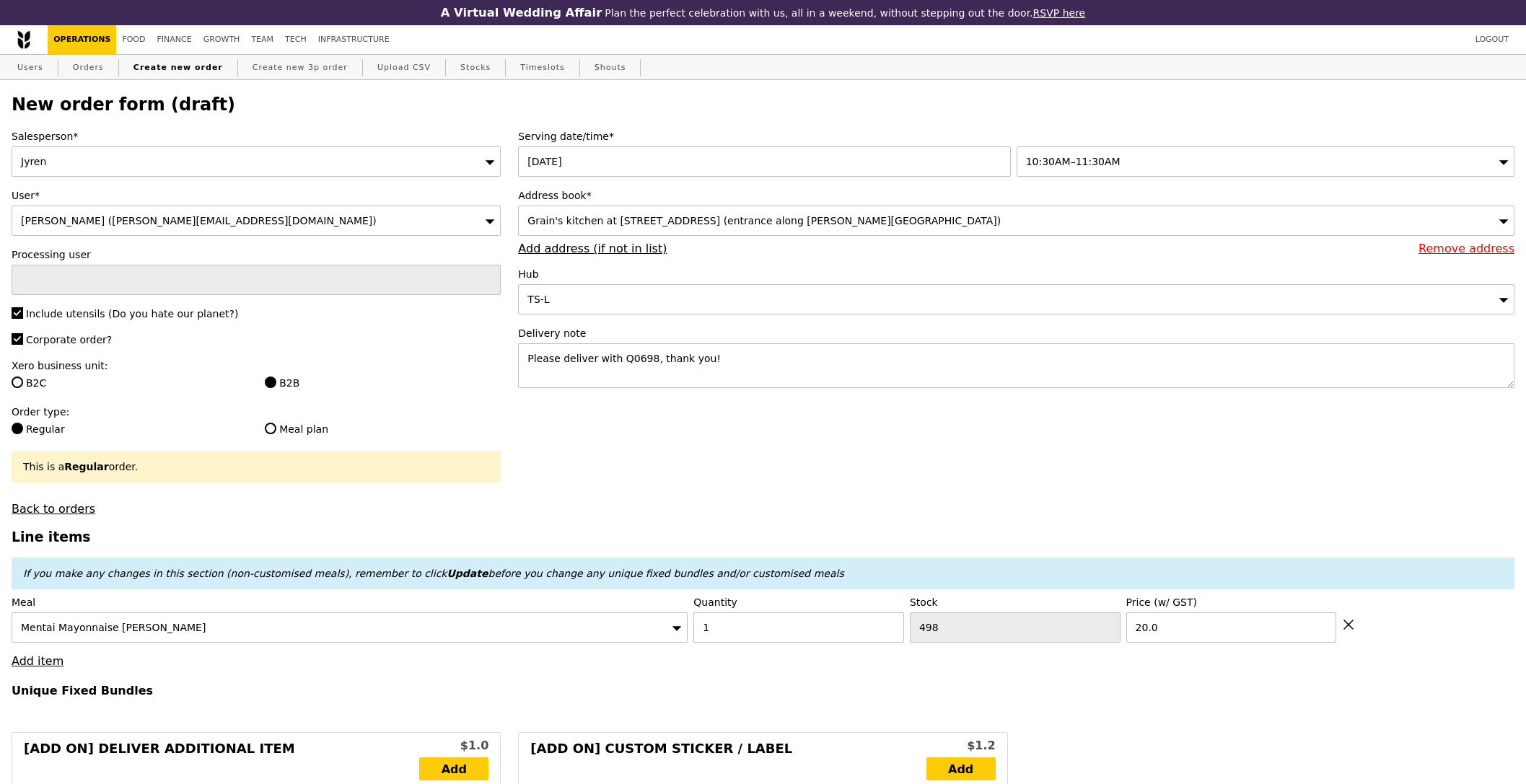
type input "0.00"
type input "20.00"
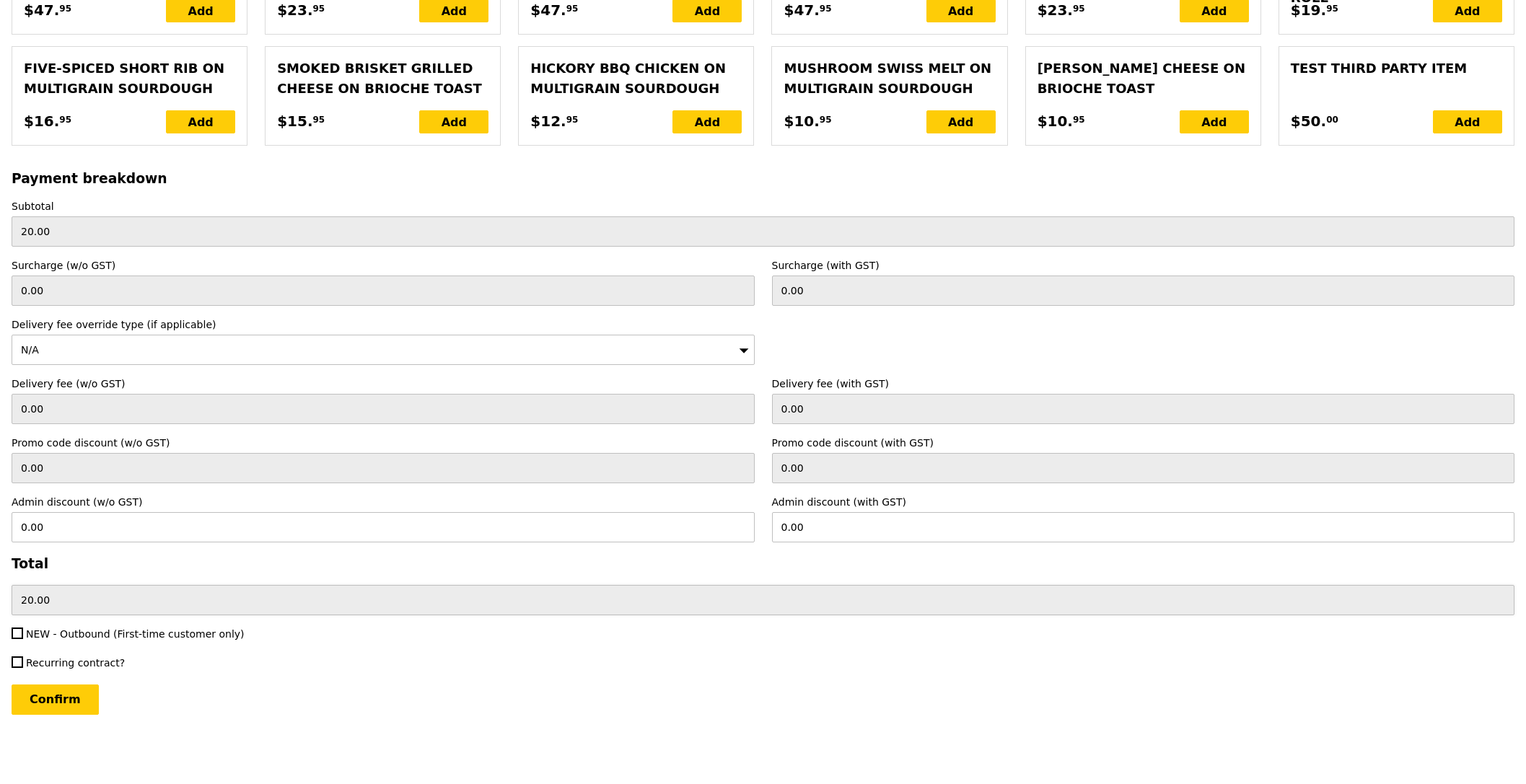
scroll to position [3027, 0]
click at [60, 712] on input "Confirm" at bounding box center [56, 699] width 88 height 30
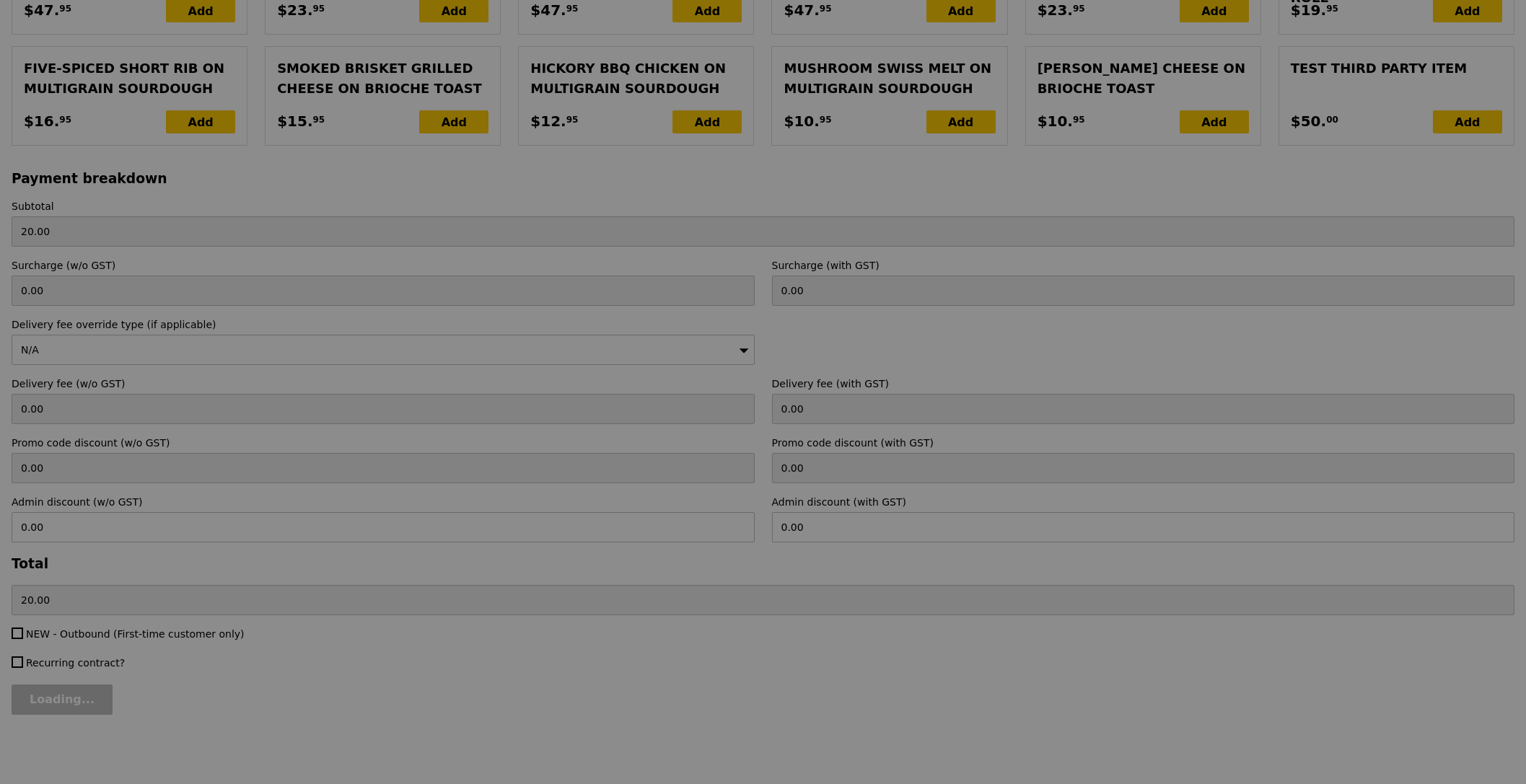
type input "Loading..."
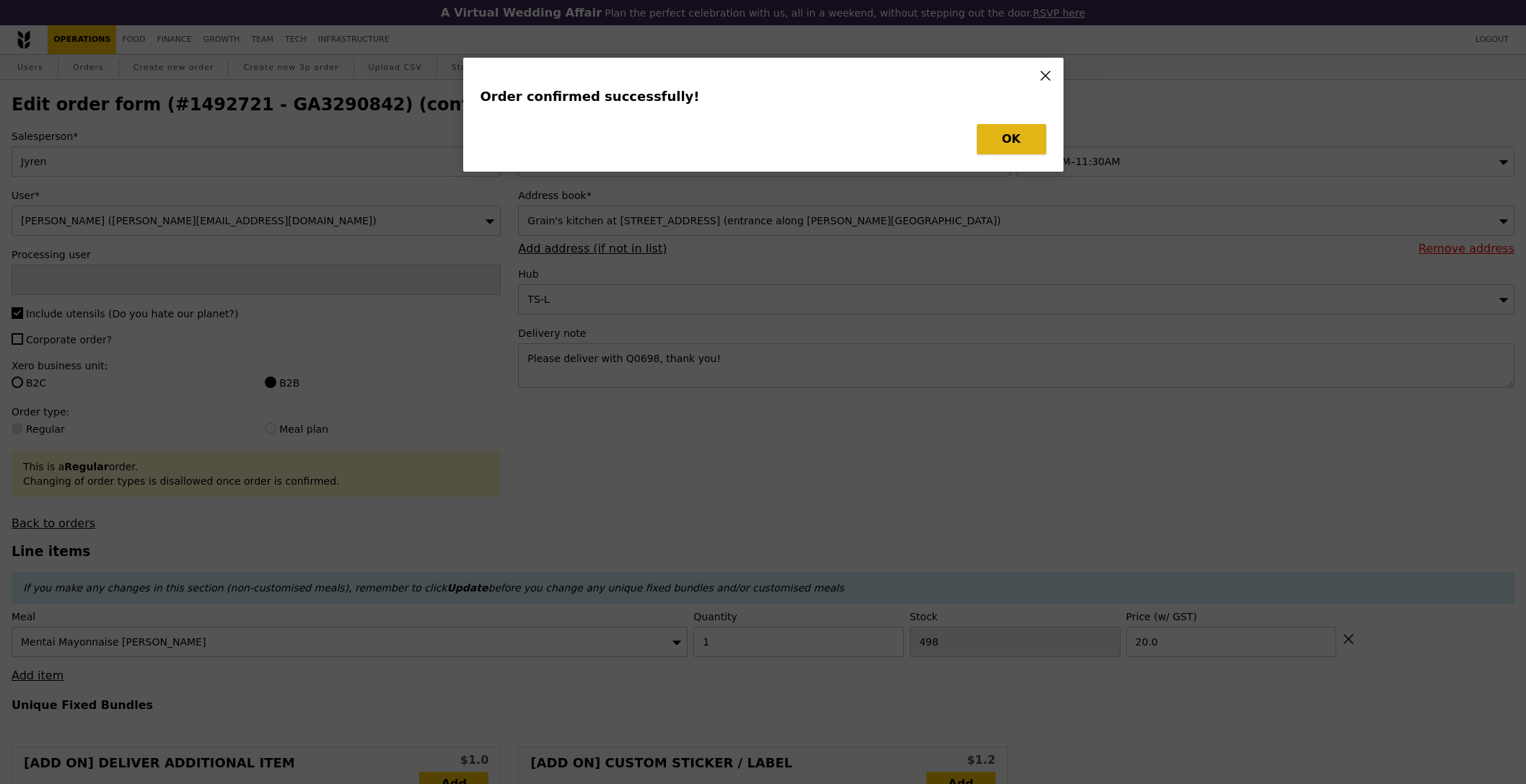
click at [1020, 146] on button "OK" at bounding box center [1011, 139] width 69 height 30
type input "[PERSON_NAME]"
type input "Loading..."
checkbox input "false"
type input "20.00"
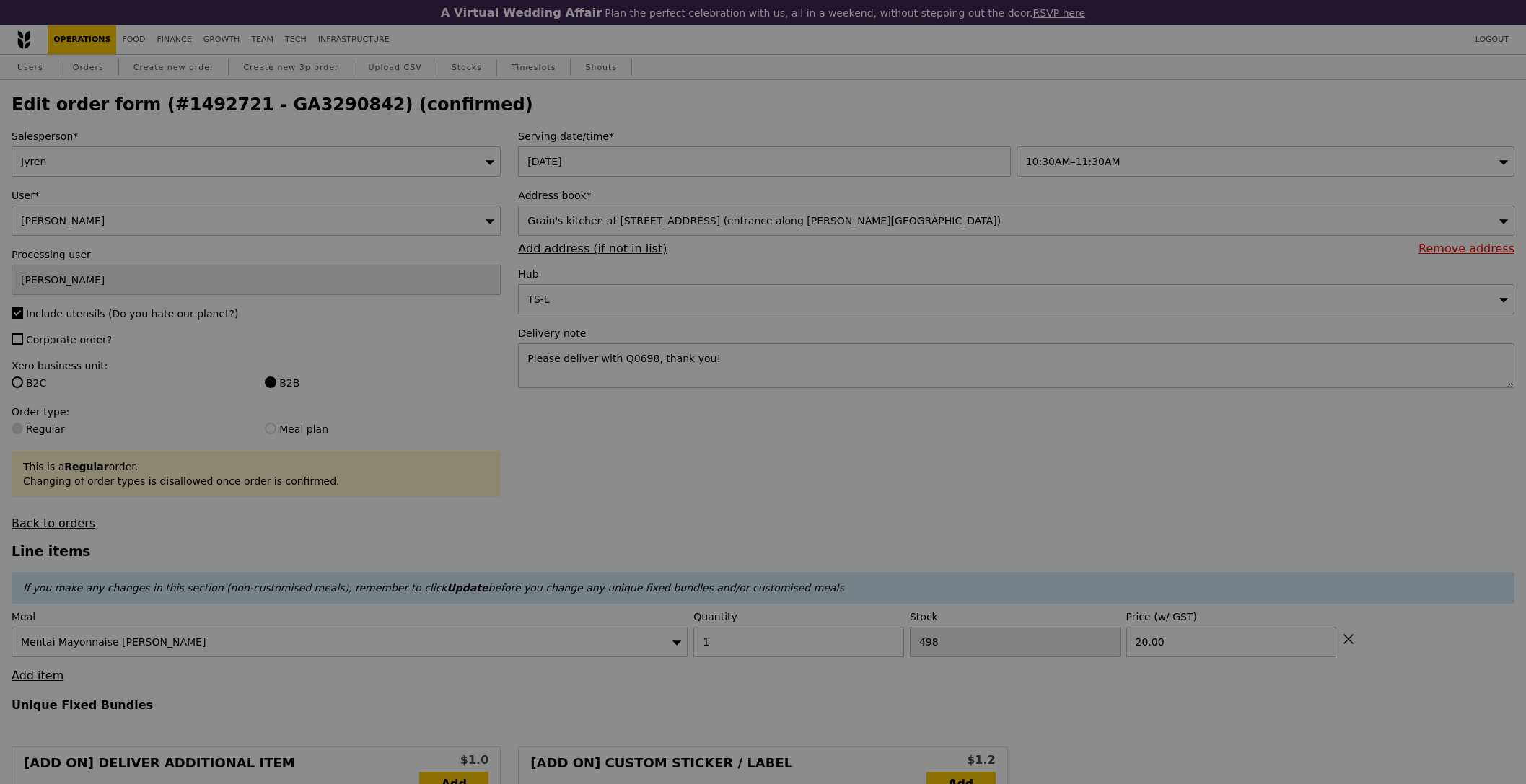
type input "497"
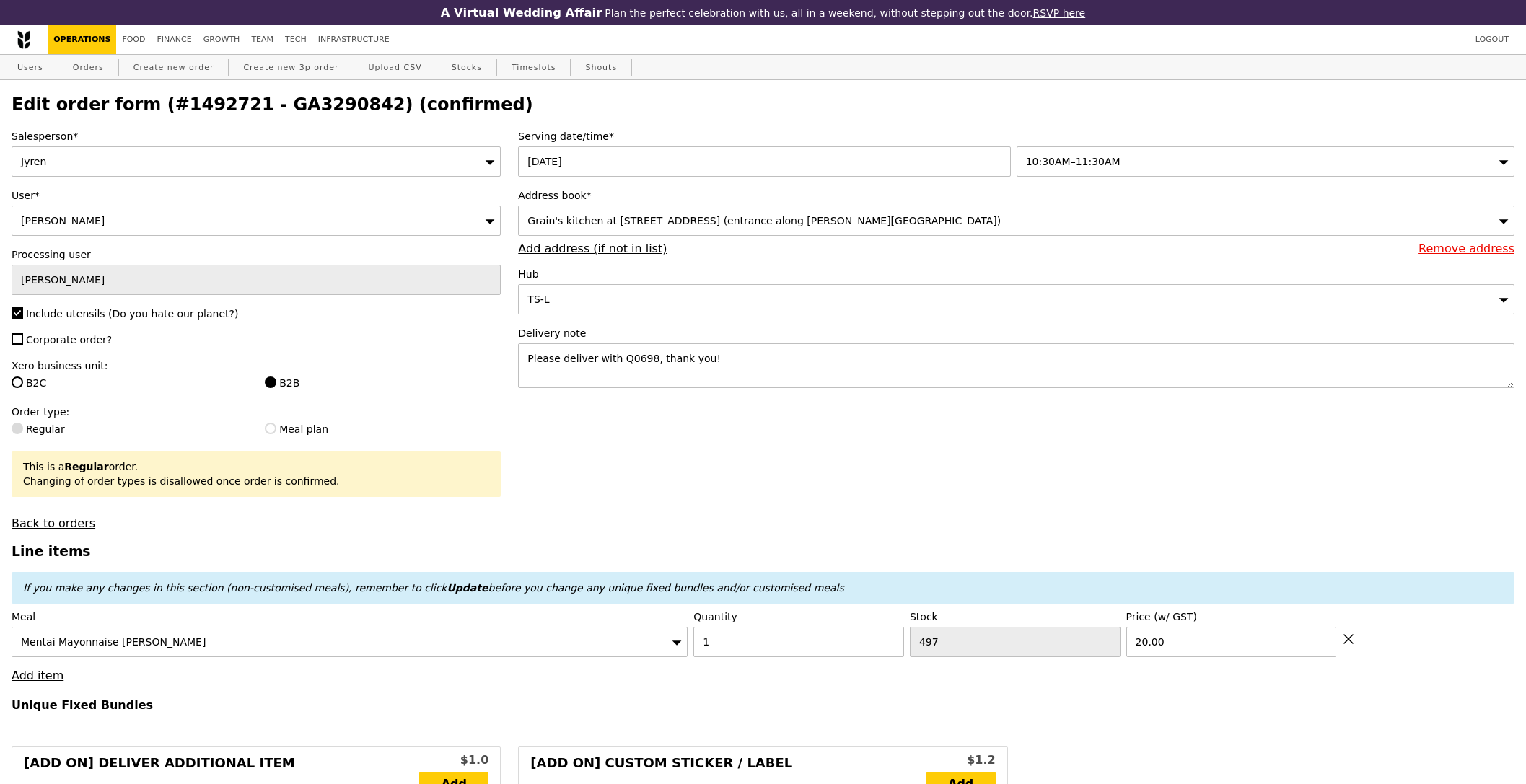
click at [296, 105] on h2 "Edit order form (#1492721 - GA3290842) (confirmed)" at bounding box center [763, 104] width 1503 height 20
copy h2 "GA3290842"
click at [84, 68] on link "Orders" at bounding box center [88, 68] width 42 height 26
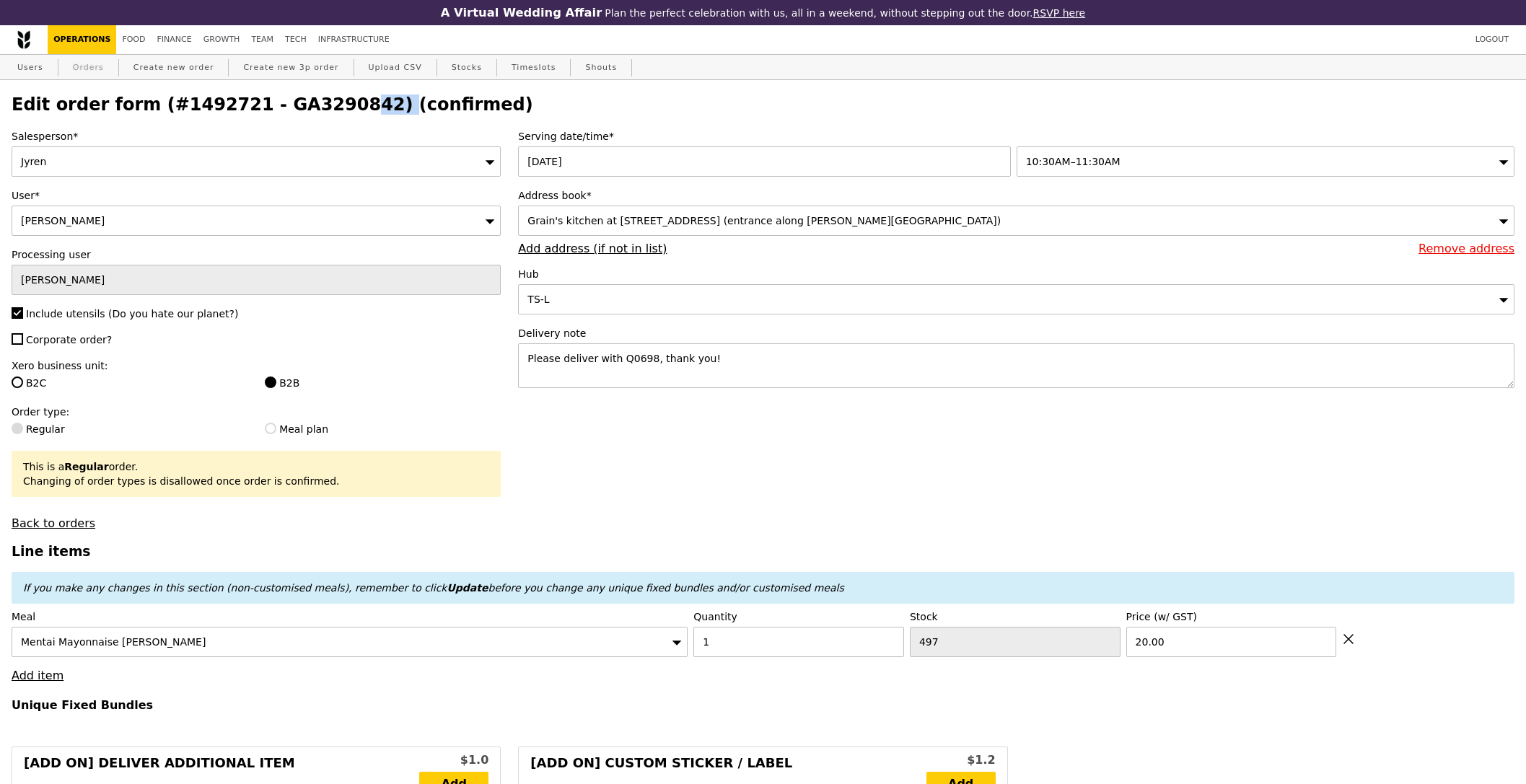
type input "Loading..."
select select "100"
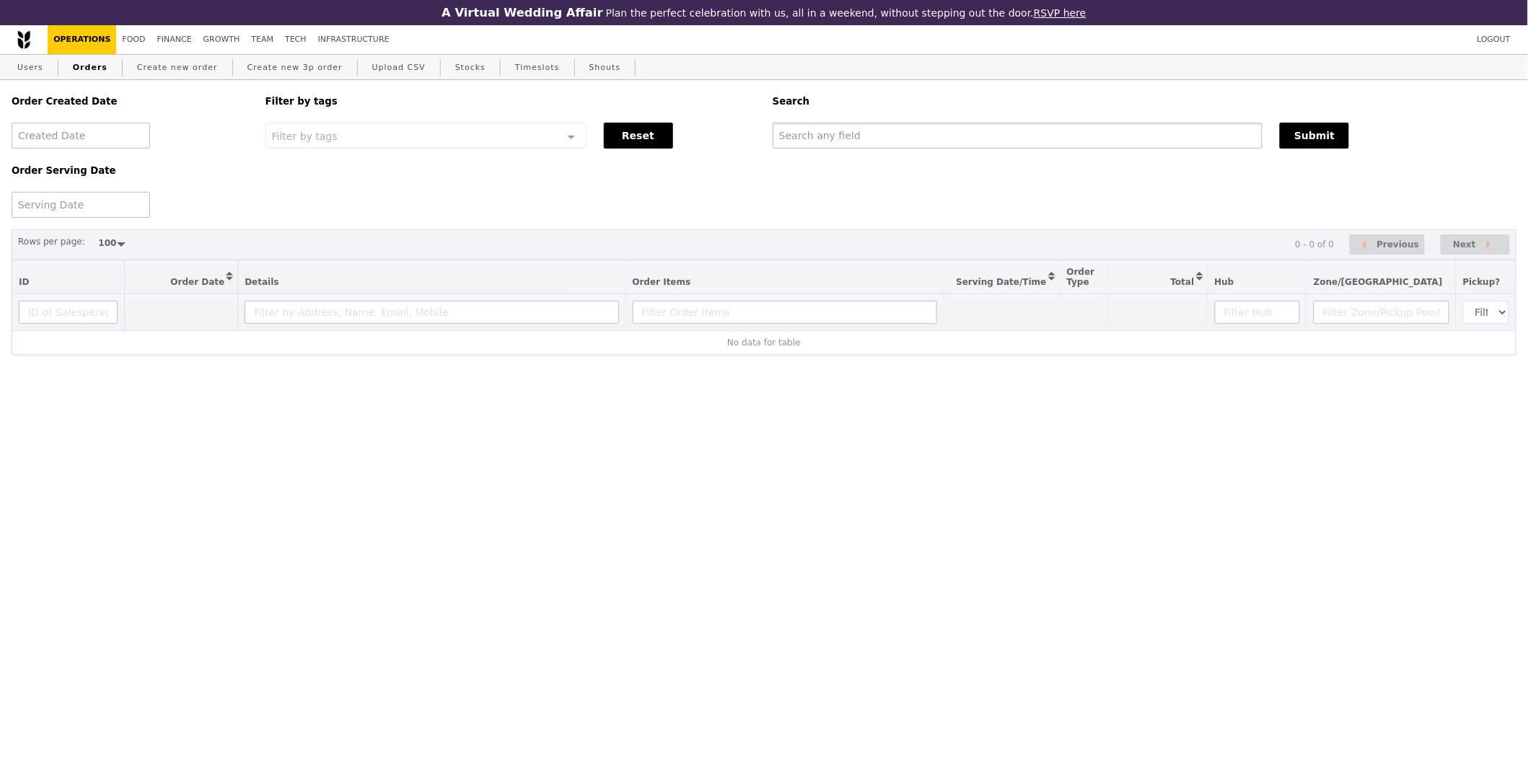
click at [1066, 140] on input "text" at bounding box center [1017, 135] width 490 height 26
paste input "GA3290842"
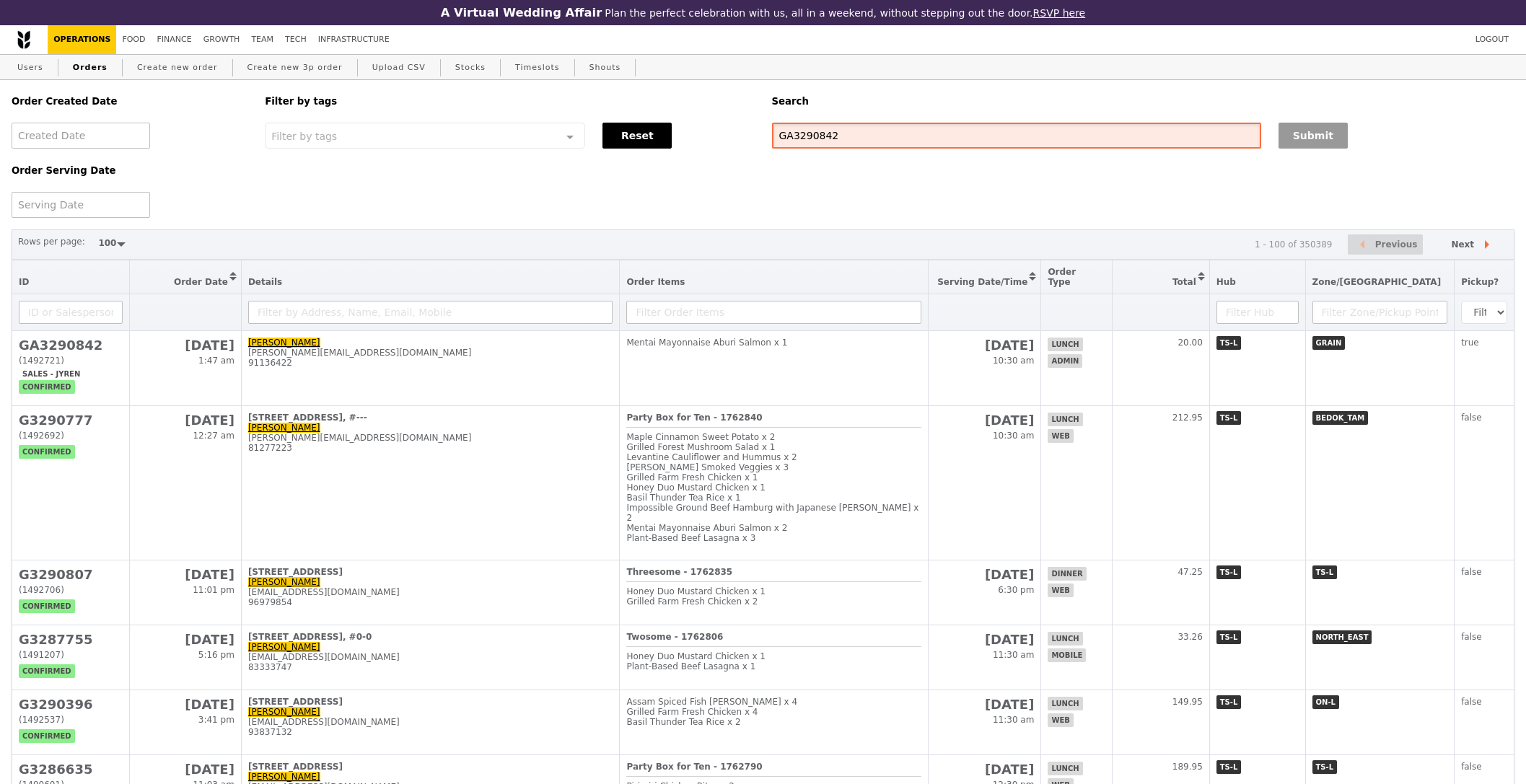
type input "GA3290842"
click at [1306, 140] on button "Submit" at bounding box center [1312, 135] width 69 height 26
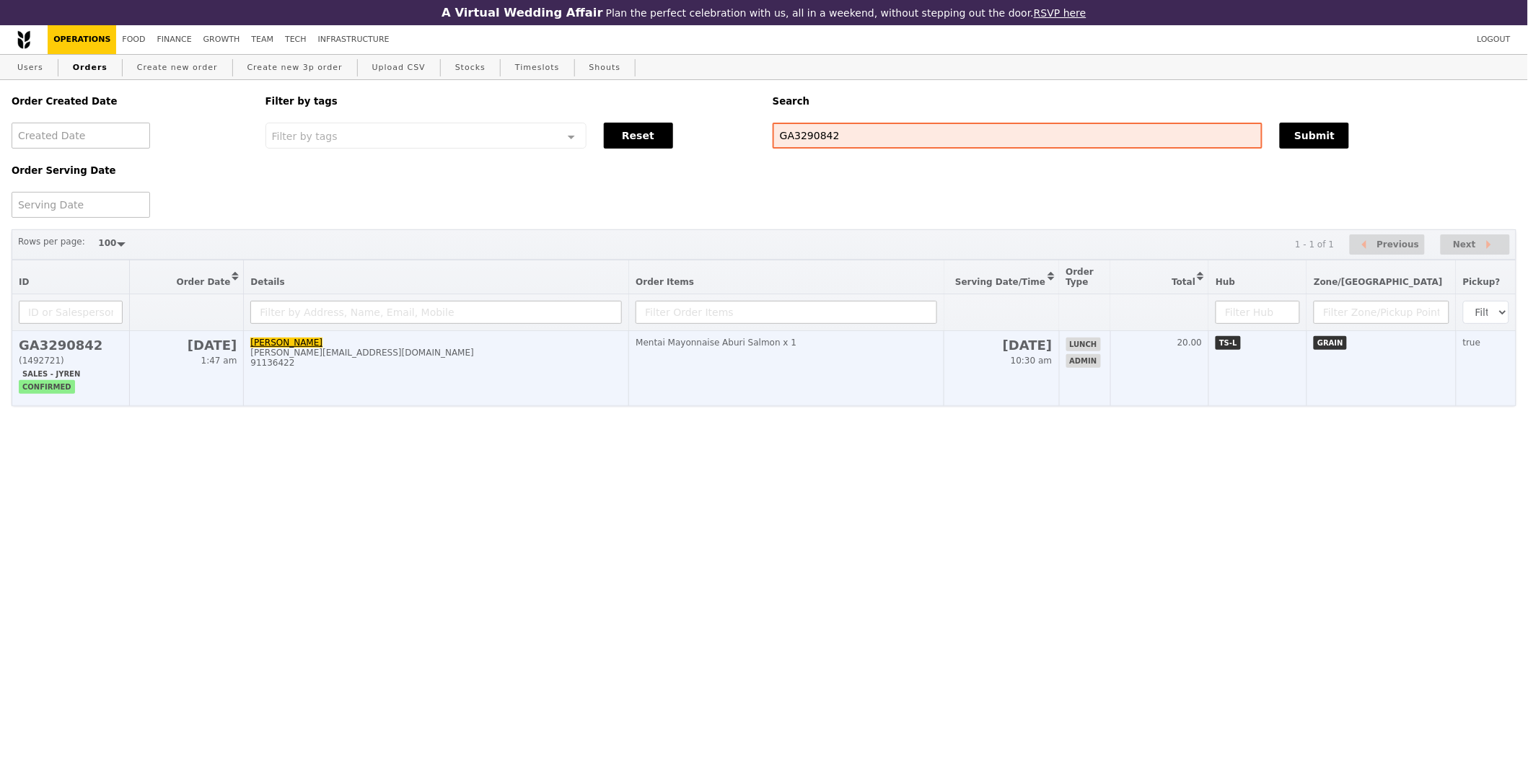
click at [620, 368] on div "91136422" at bounding box center [436, 363] width 371 height 10
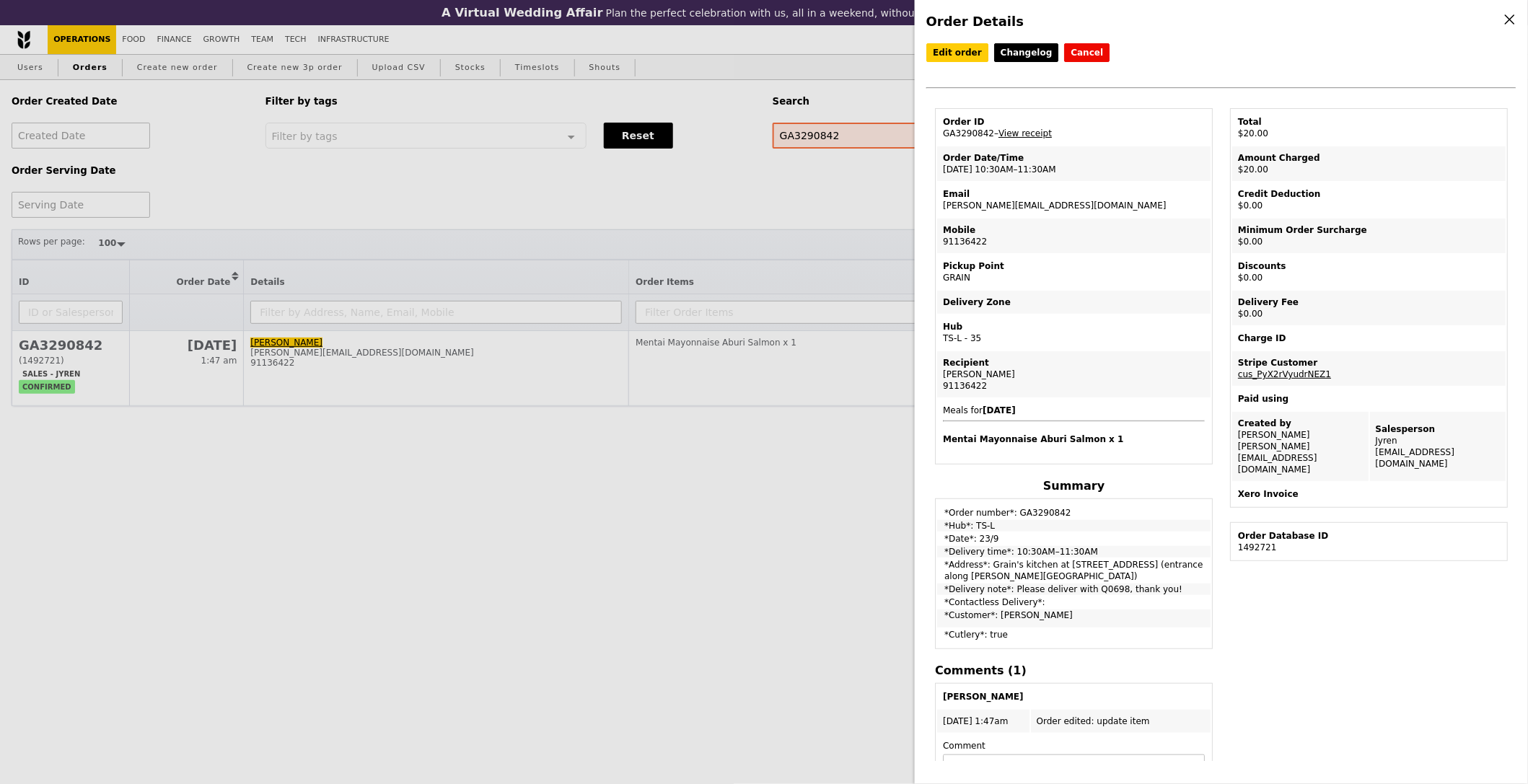
click at [978, 129] on td "Order ID GA3290842 – View receipt" at bounding box center [1074, 128] width 273 height 35
copy td "GA3290842"
